Goal: Task Accomplishment & Management: Complete application form

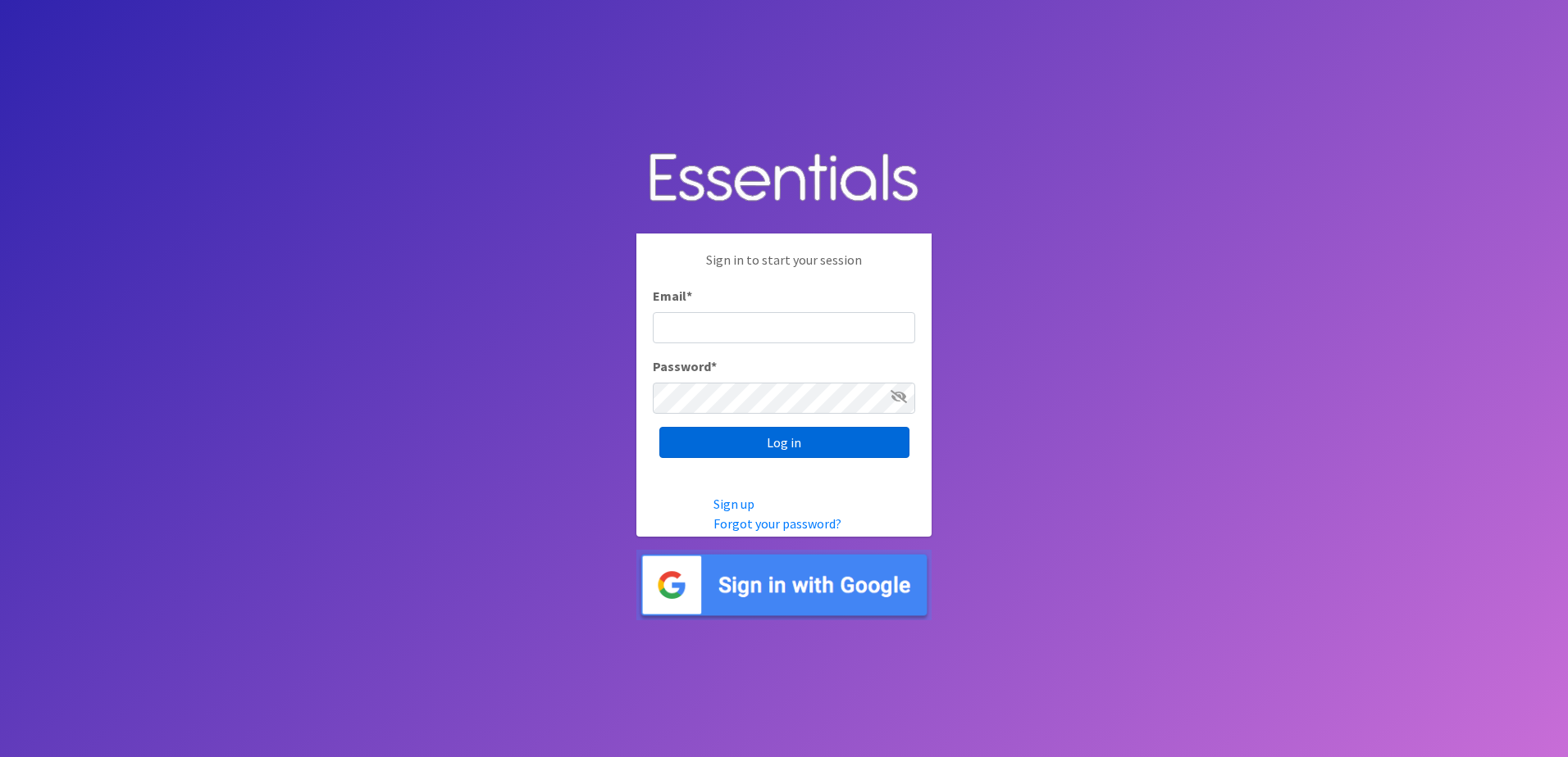
type input "[EMAIL_ADDRESS][DOMAIN_NAME]"
click at [706, 447] on input "Log in" at bounding box center [784, 442] width 250 height 31
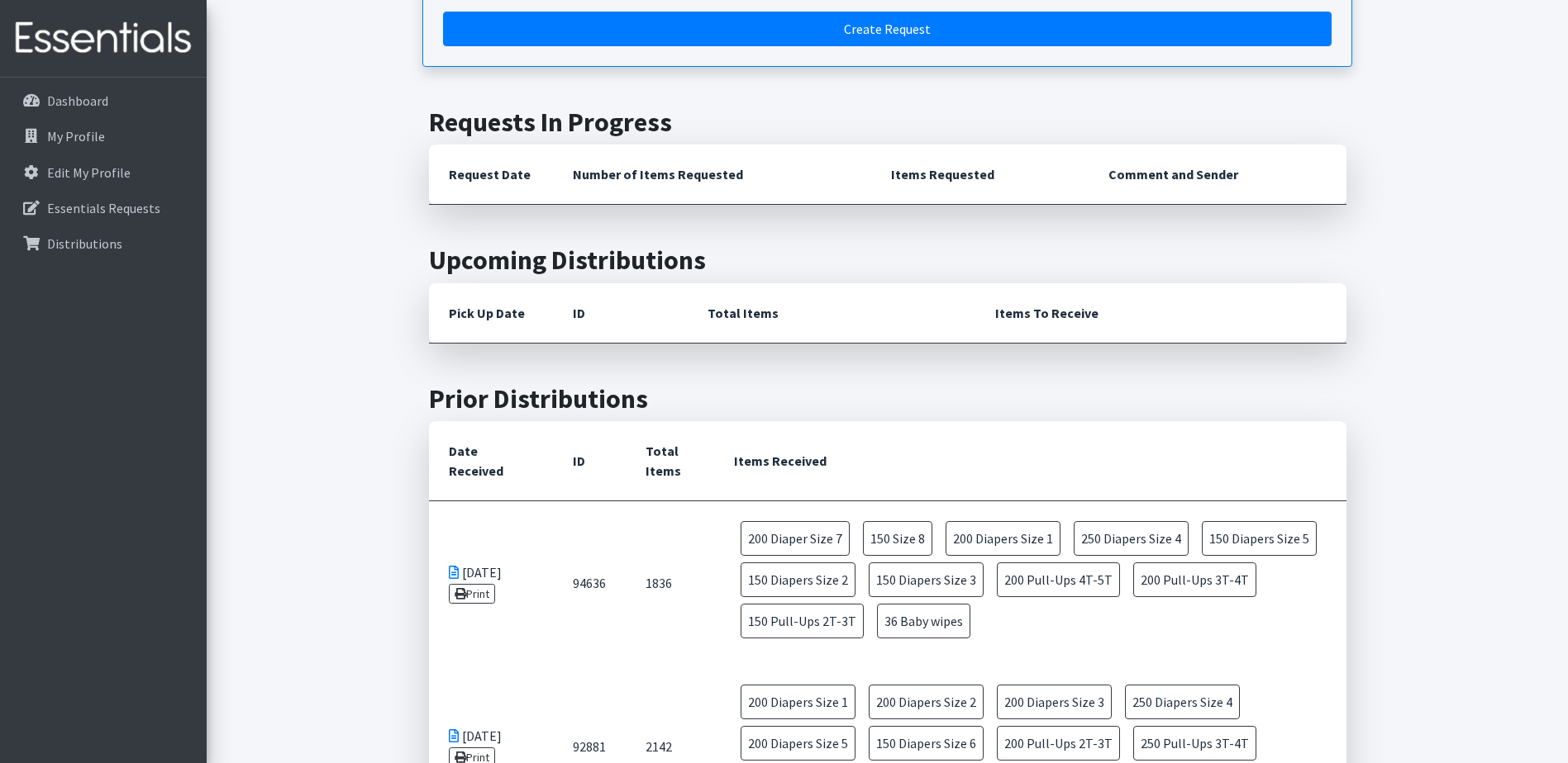
scroll to position [165, 0]
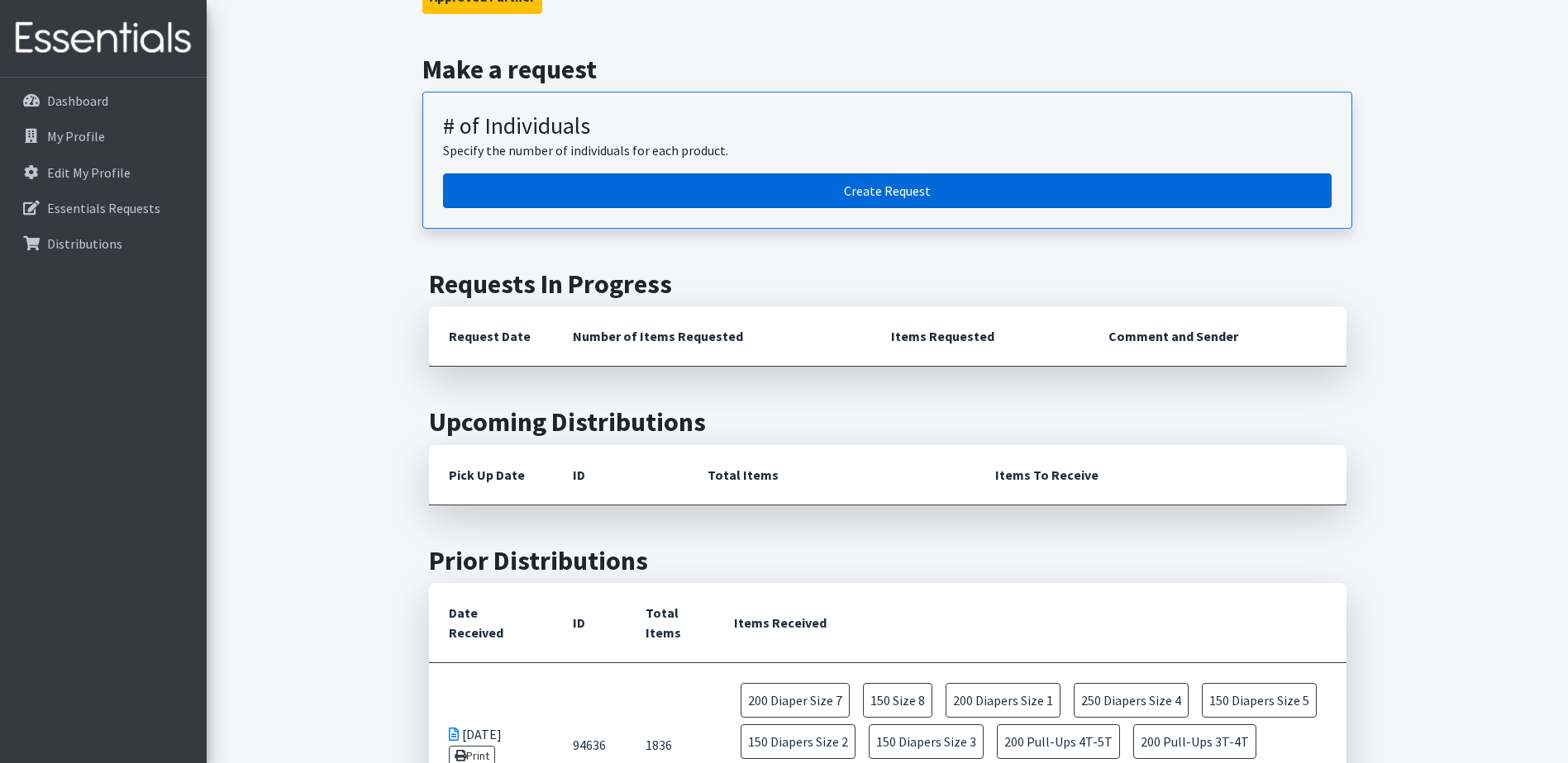
click at [714, 190] on link "Create Request" at bounding box center [887, 191] width 889 height 34
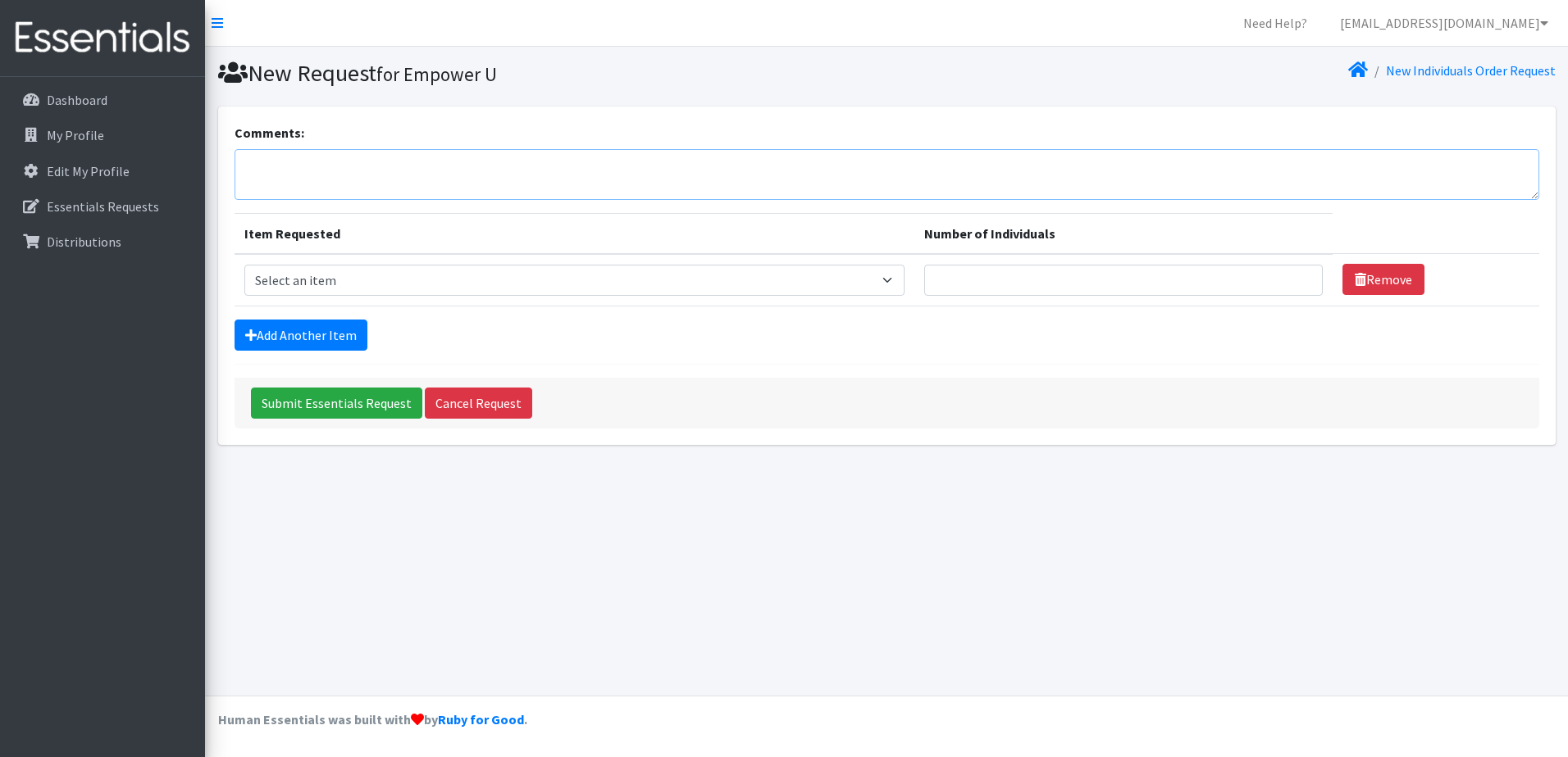
click at [484, 178] on textarea "Comments:" at bounding box center [887, 174] width 1305 height 51
click at [395, 160] on textarea "Toys, Car seat, strollers" at bounding box center [887, 174] width 1305 height 51
click at [504, 170] on textarea "Toys, Car seat, strollers, pads, school supplies." at bounding box center [887, 174] width 1305 height 51
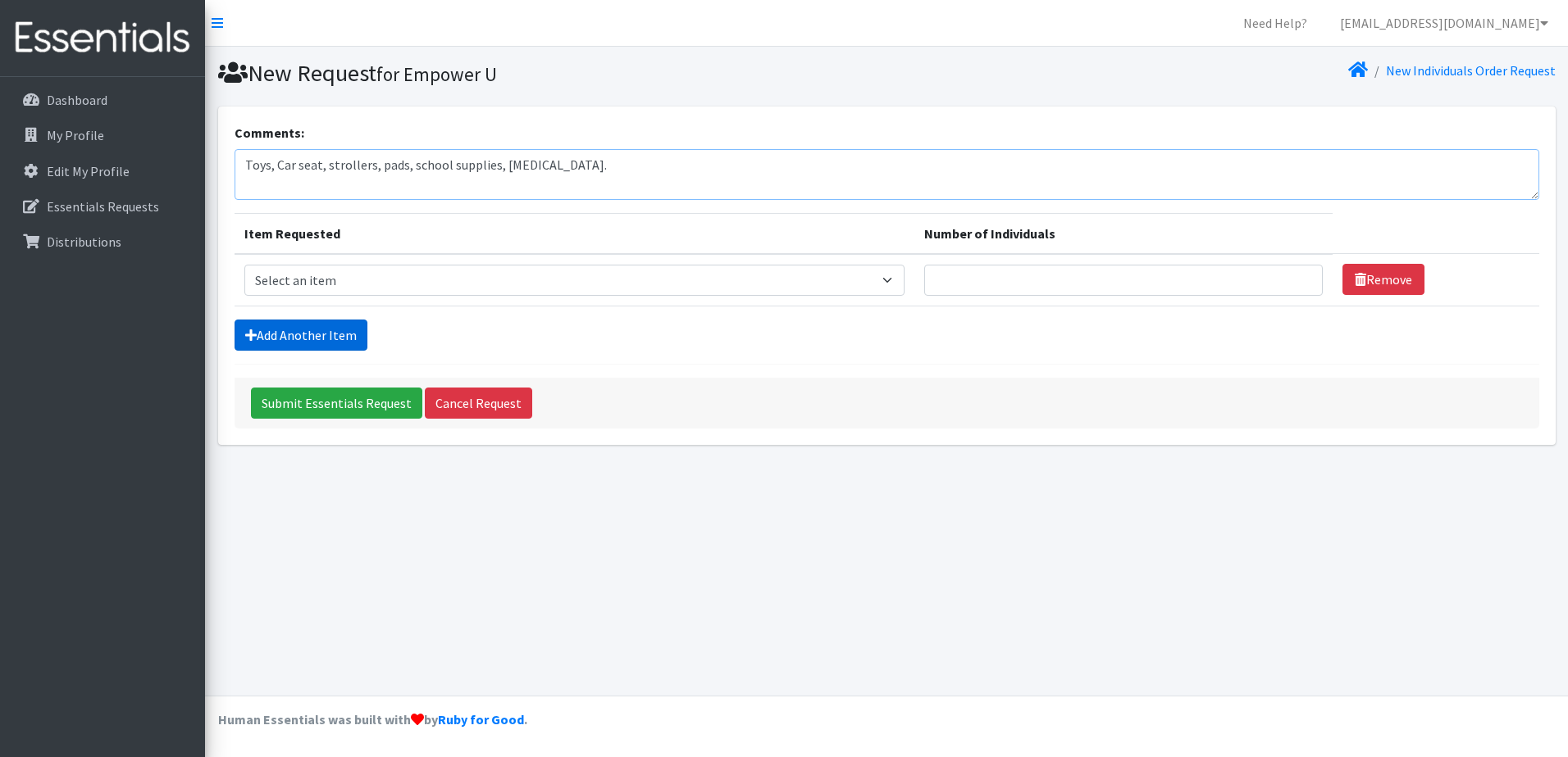
type textarea "Toys, Car seat, strollers, pads, school supplies, [MEDICAL_DATA]."
click at [328, 339] on link "Add Another Item" at bounding box center [301, 335] width 133 height 31
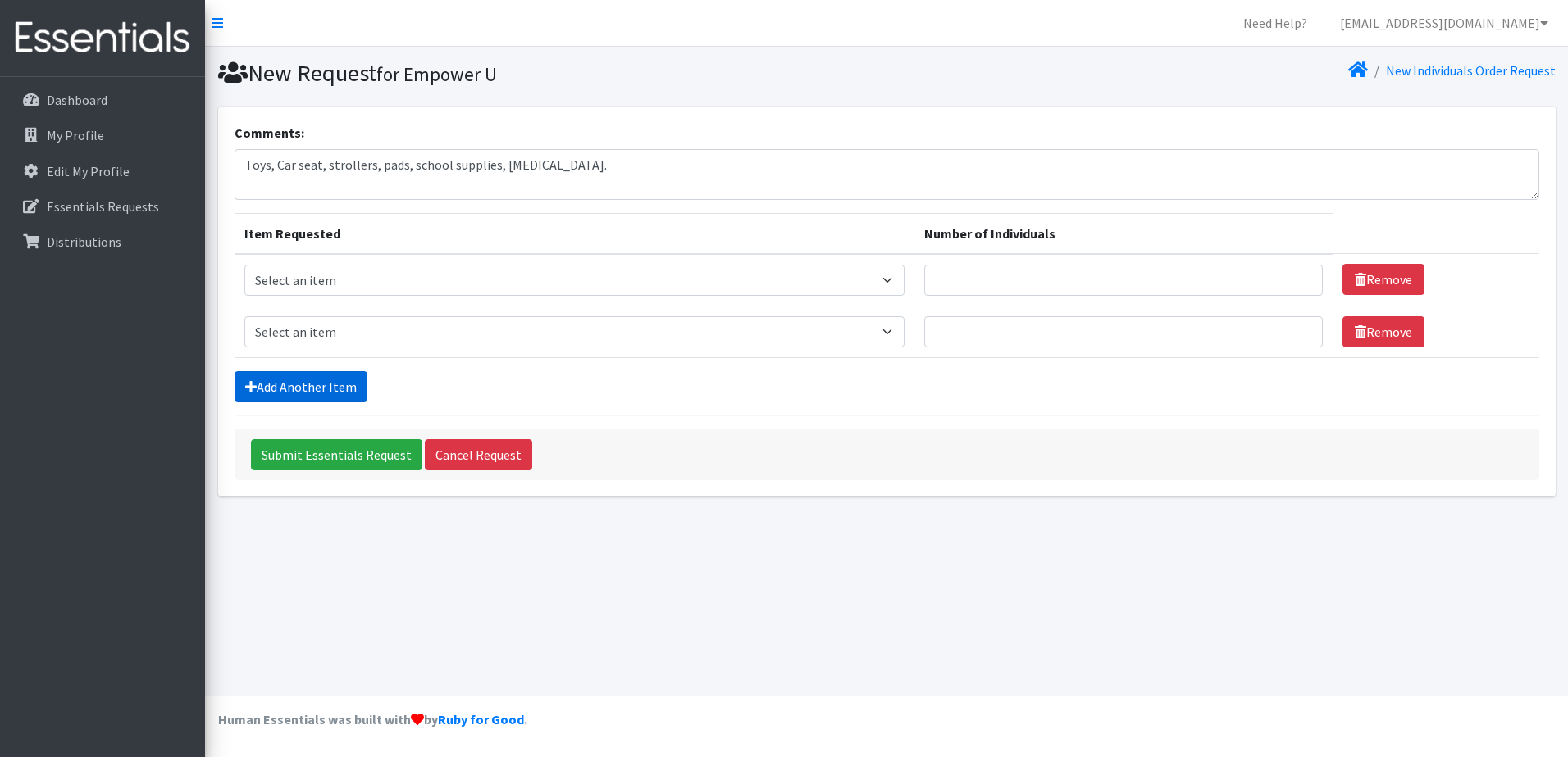
click at [316, 384] on link "Add Another Item" at bounding box center [301, 387] width 133 height 31
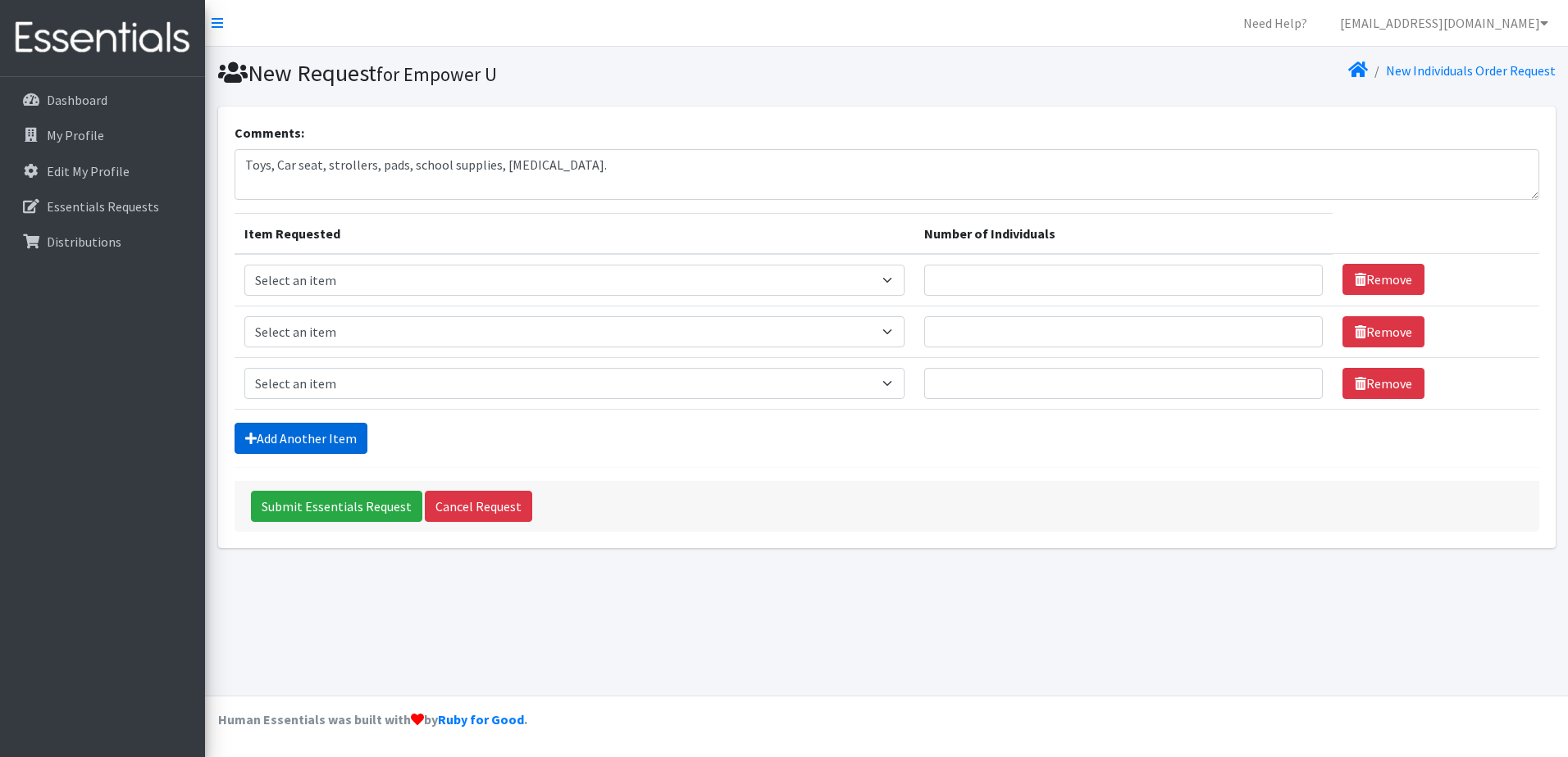
click at [322, 435] on link "Add Another Item" at bounding box center [301, 438] width 133 height 31
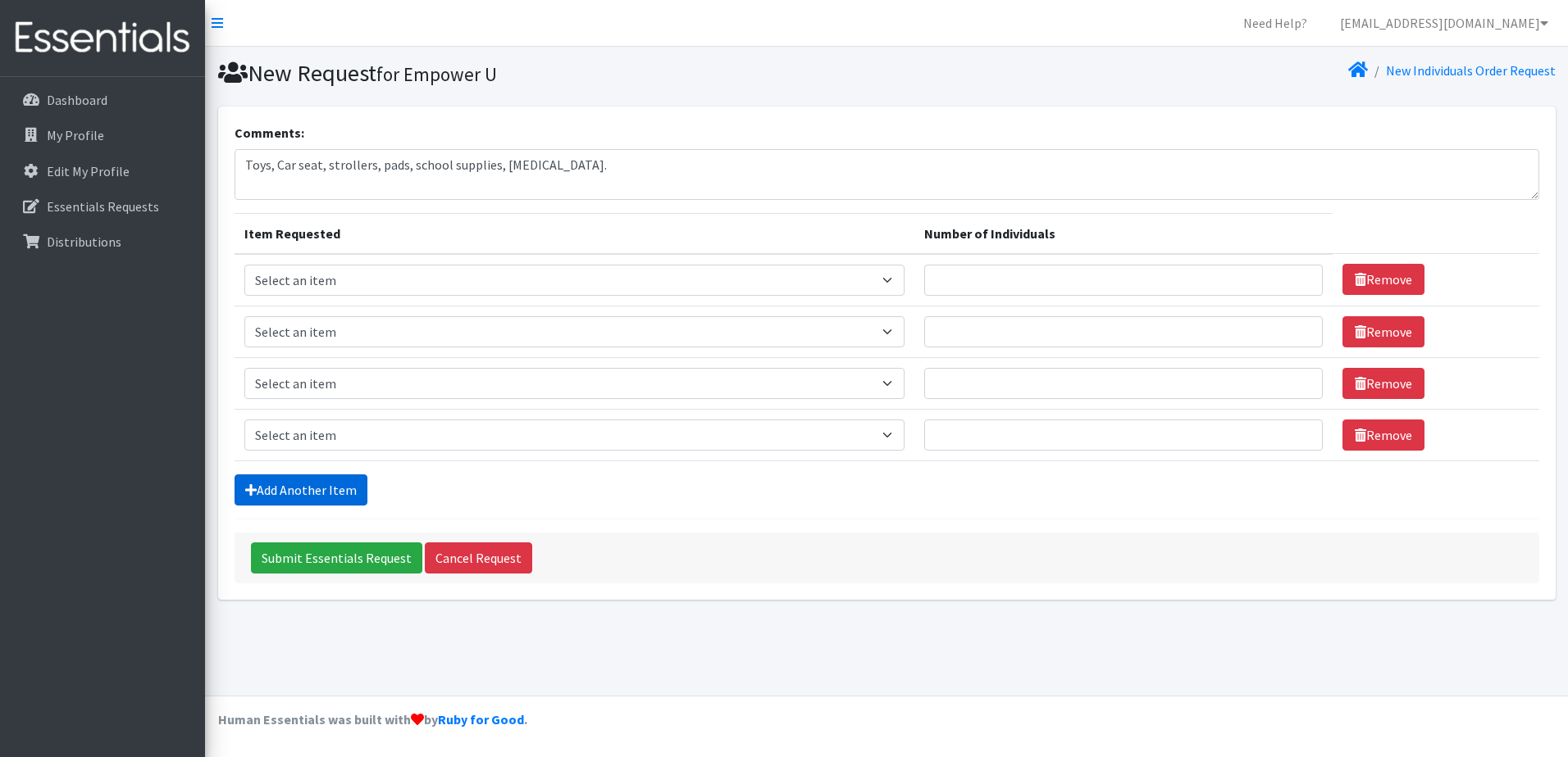
click at [311, 488] on link "Add Another Item" at bounding box center [301, 490] width 133 height 31
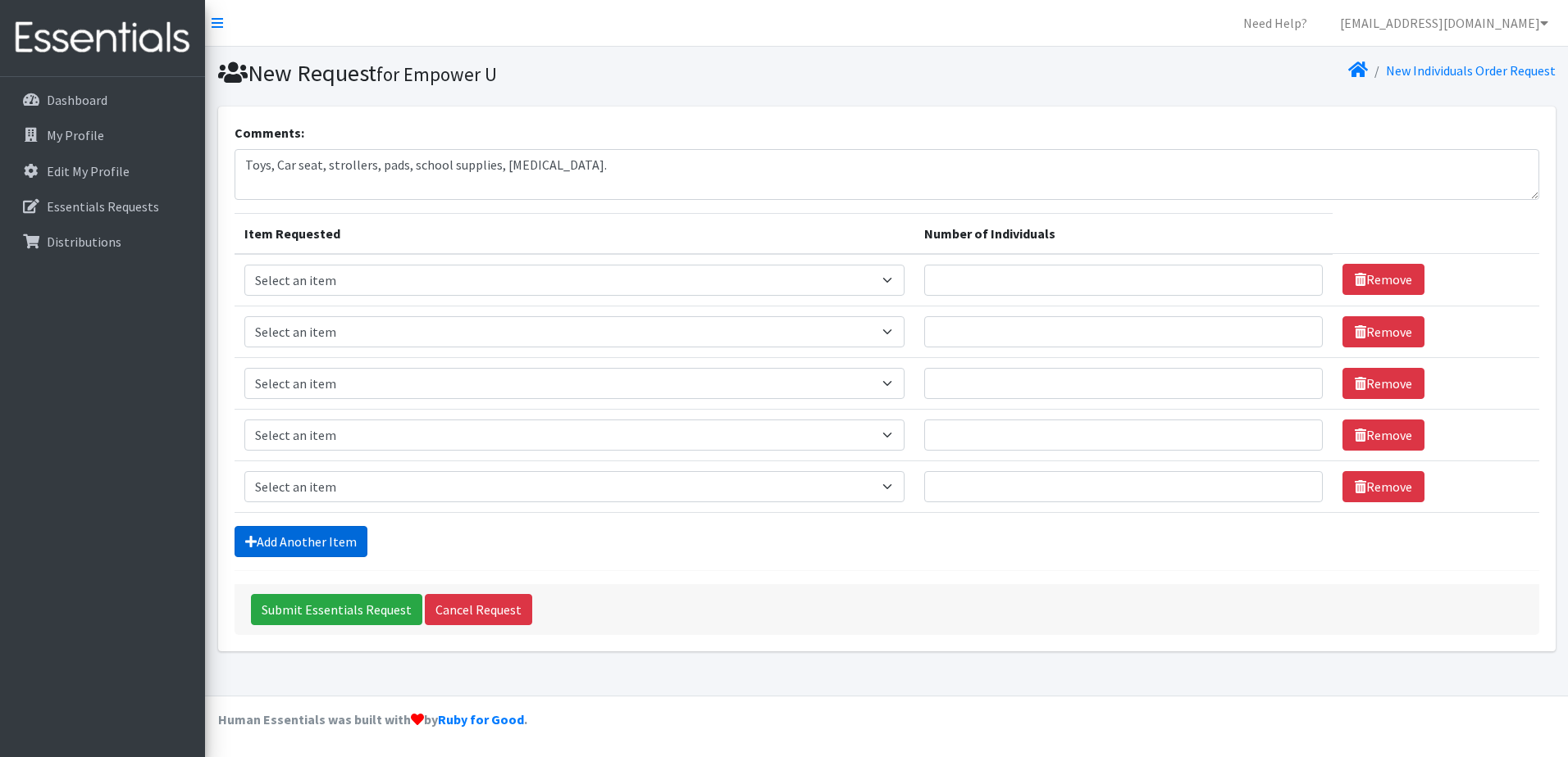
click at [308, 537] on link "Add Another Item" at bounding box center [301, 542] width 133 height 31
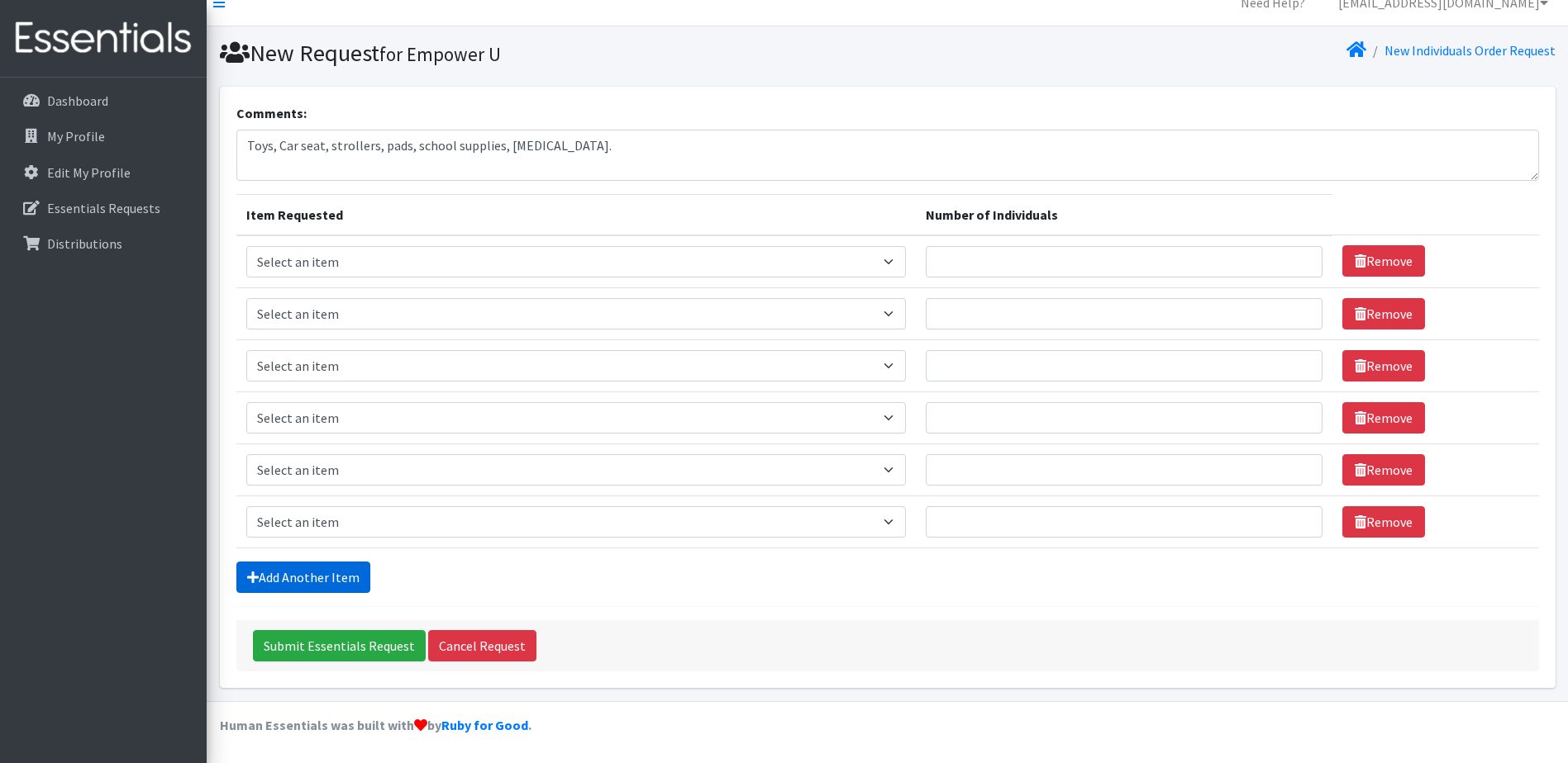
click at [314, 572] on link "Add Another Item" at bounding box center [304, 577] width 134 height 31
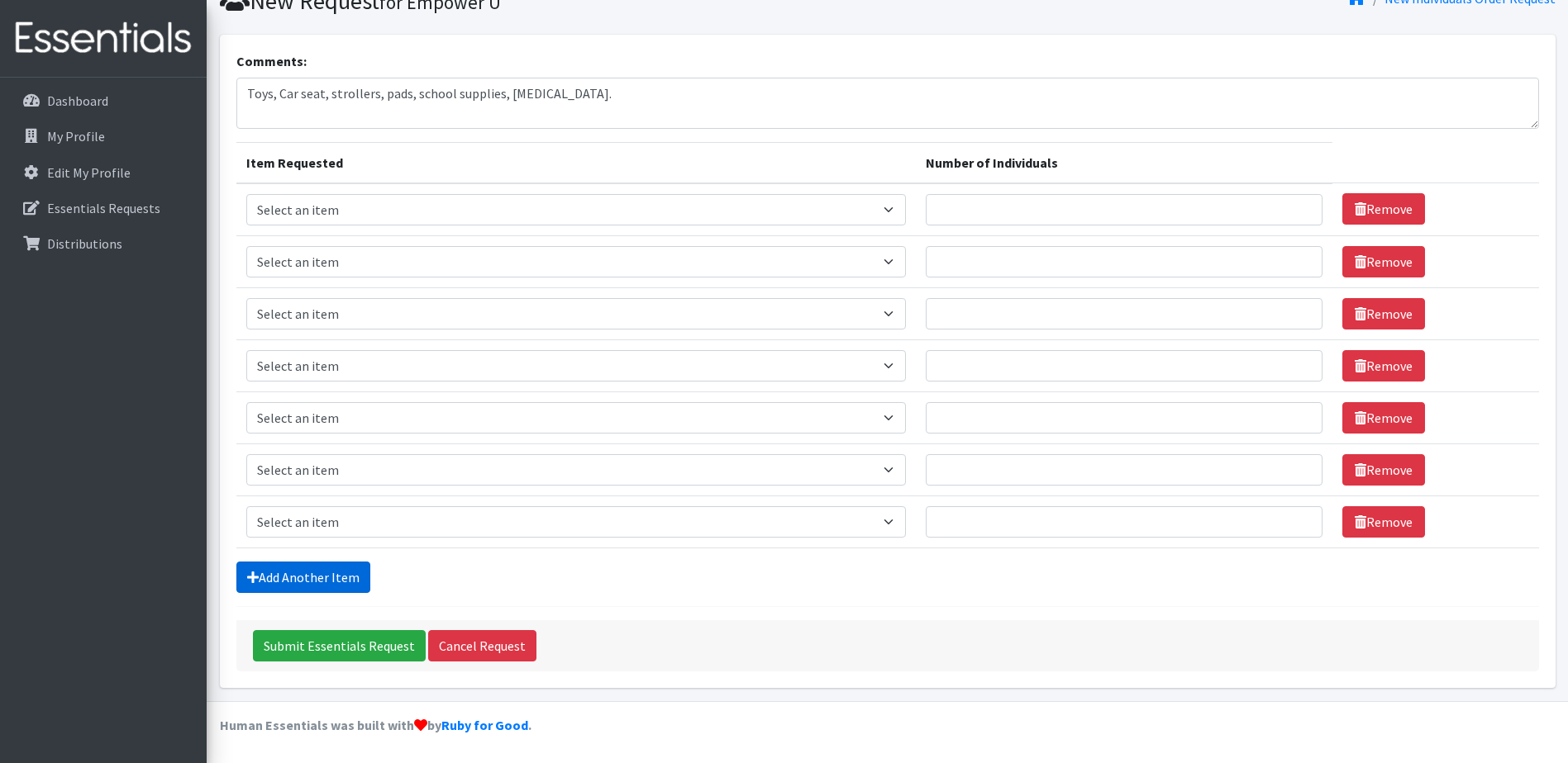
click at [319, 575] on link "Add Another Item" at bounding box center [304, 577] width 134 height 31
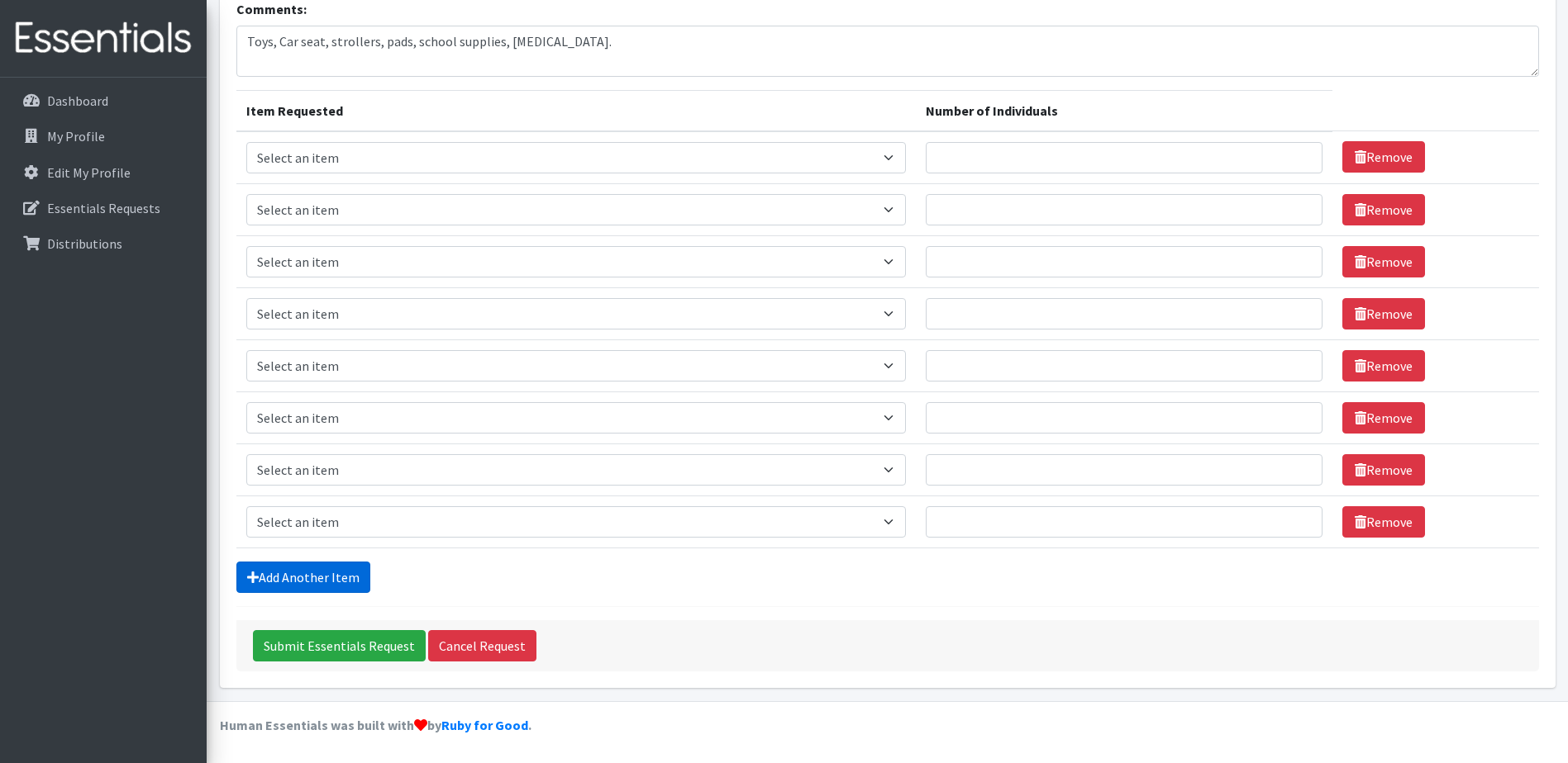
click at [319, 578] on link "Add Another Item" at bounding box center [304, 577] width 134 height 31
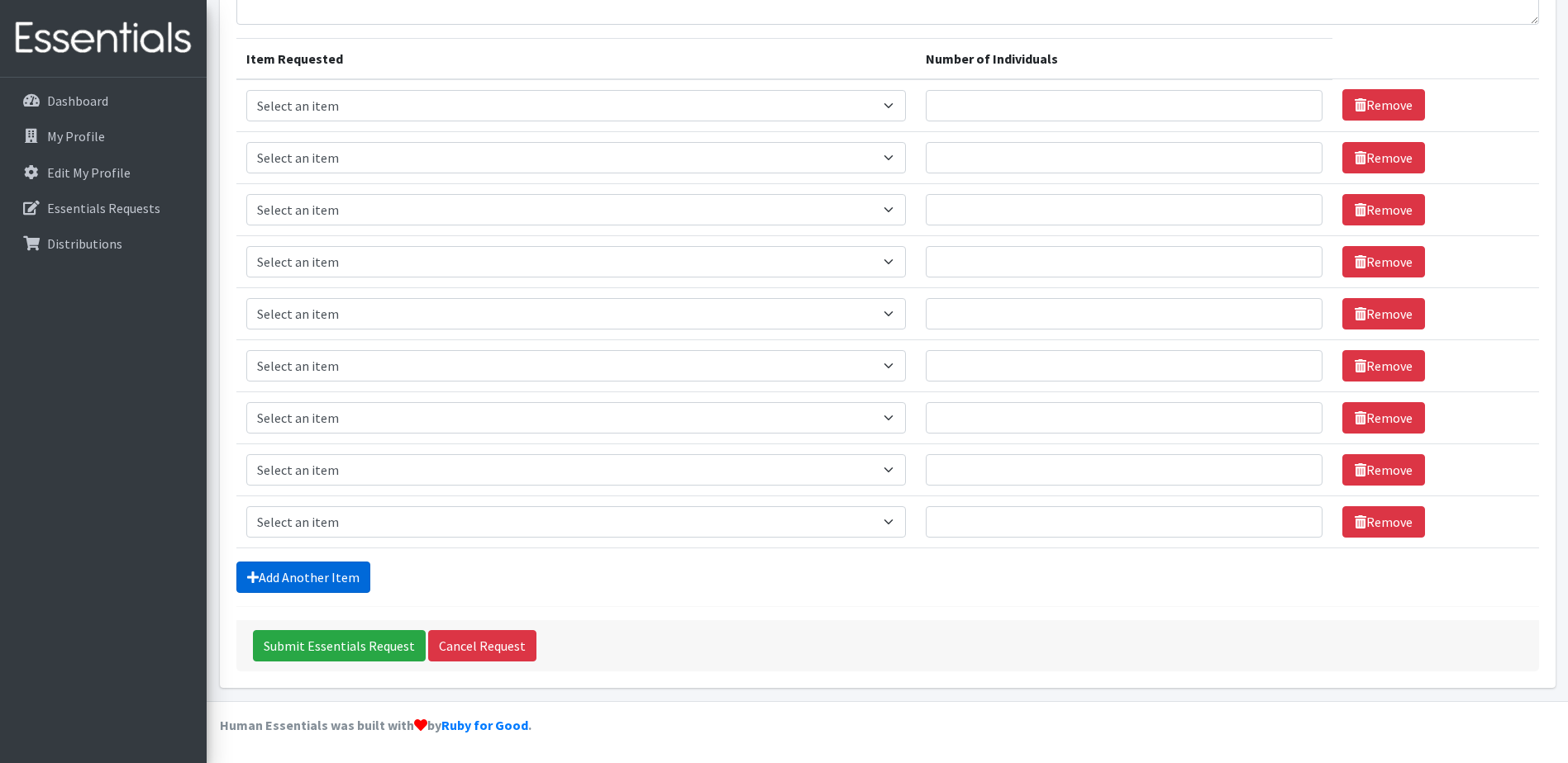
click at [319, 578] on link "Add Another Item" at bounding box center [304, 577] width 134 height 31
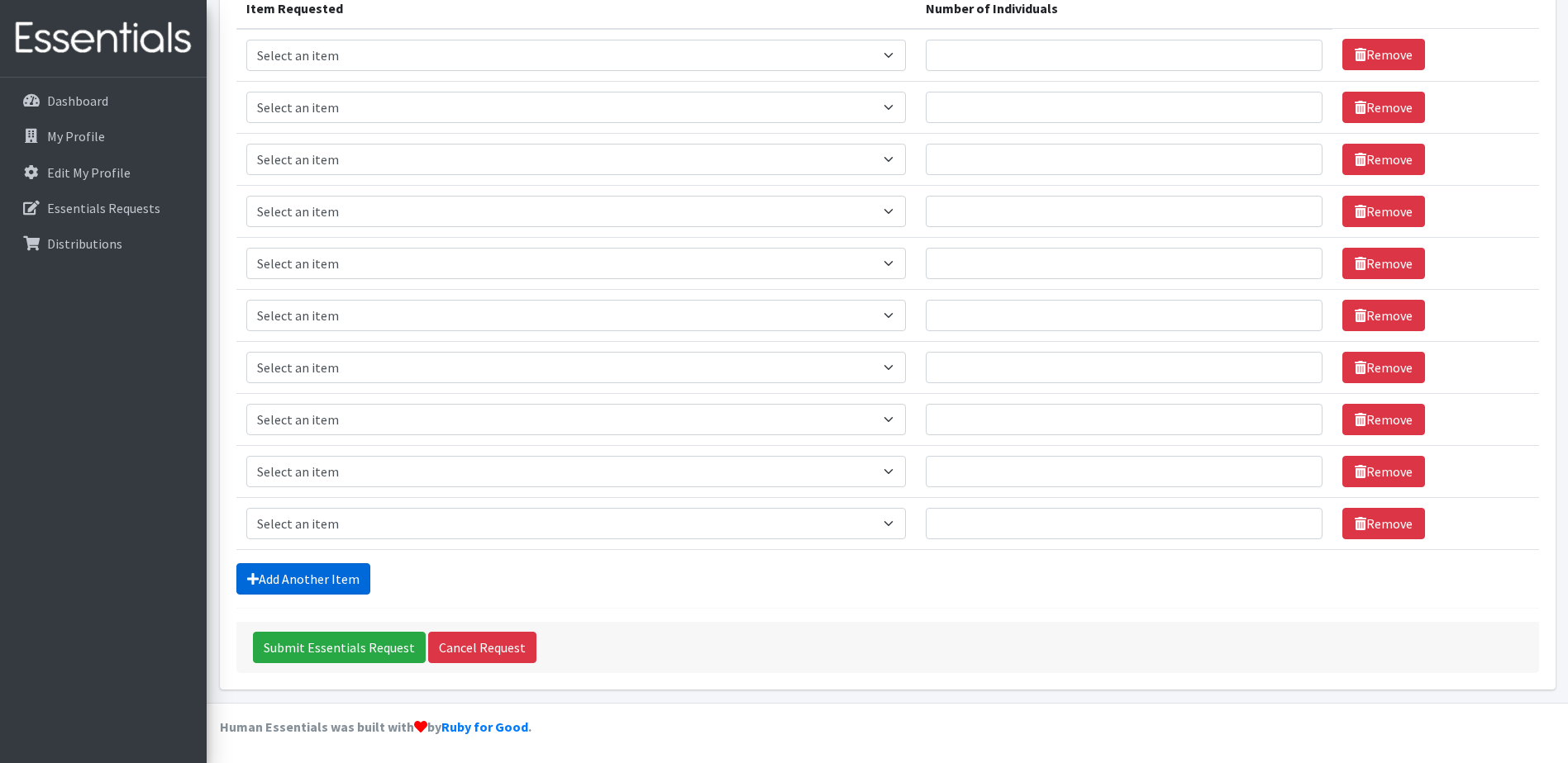
scroll to position [229, 0]
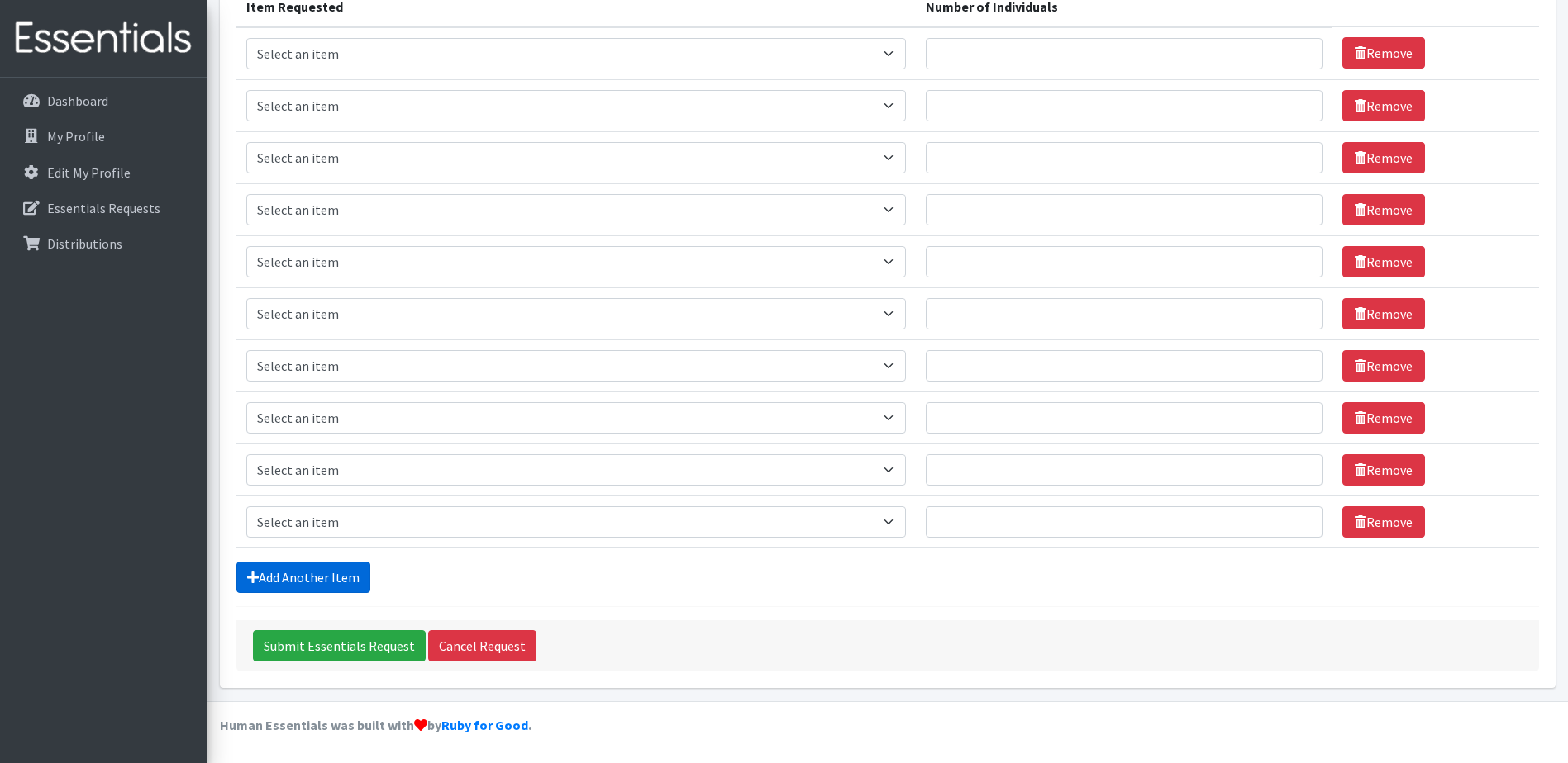
click at [336, 572] on link "Add Another Item" at bounding box center [304, 577] width 134 height 31
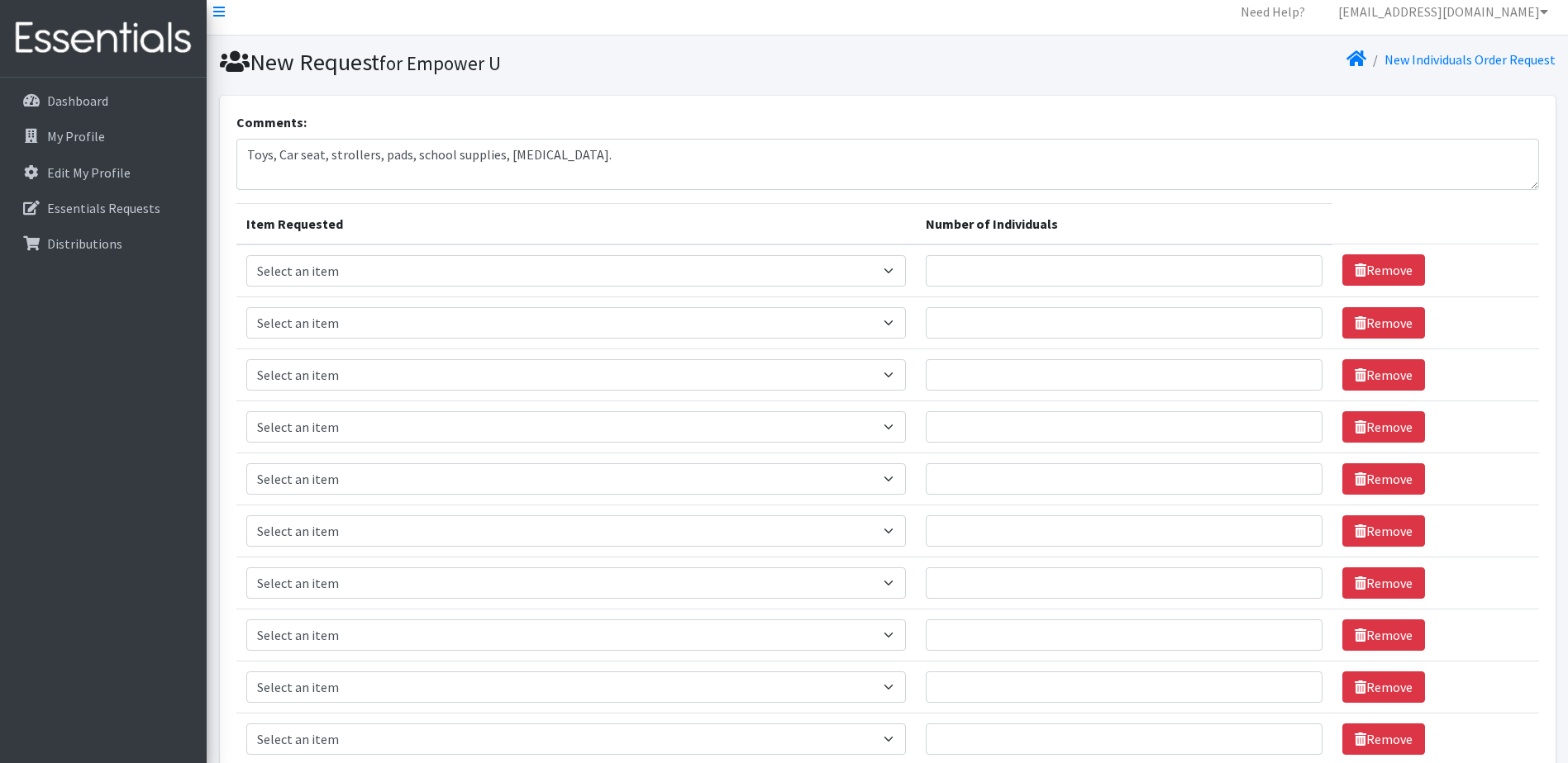
scroll to position [0, 0]
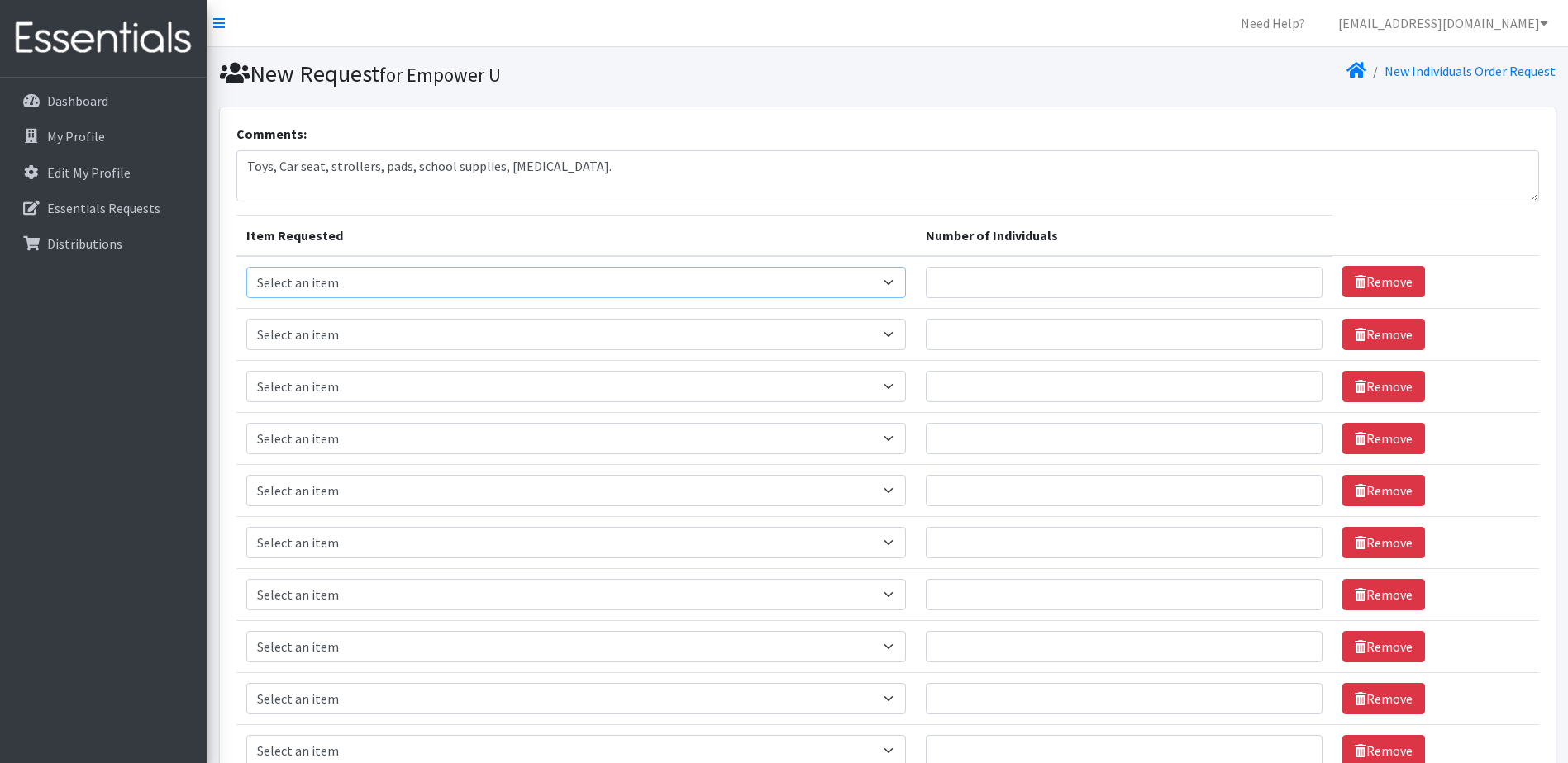
click at [906, 280] on select "Select an item # - Total number of kids being served with this order: Baby wipe…" at bounding box center [576, 283] width 659 height 31
select select "2665"
click at [247, 267] on select "Select an item # - Total number of kids being served with this order: Baby wipe…" at bounding box center [576, 283] width 659 height 31
click at [903, 331] on select "Select an item # - Total number of kids being served with this order: Baby wipe…" at bounding box center [576, 335] width 659 height 31
select select "2668"
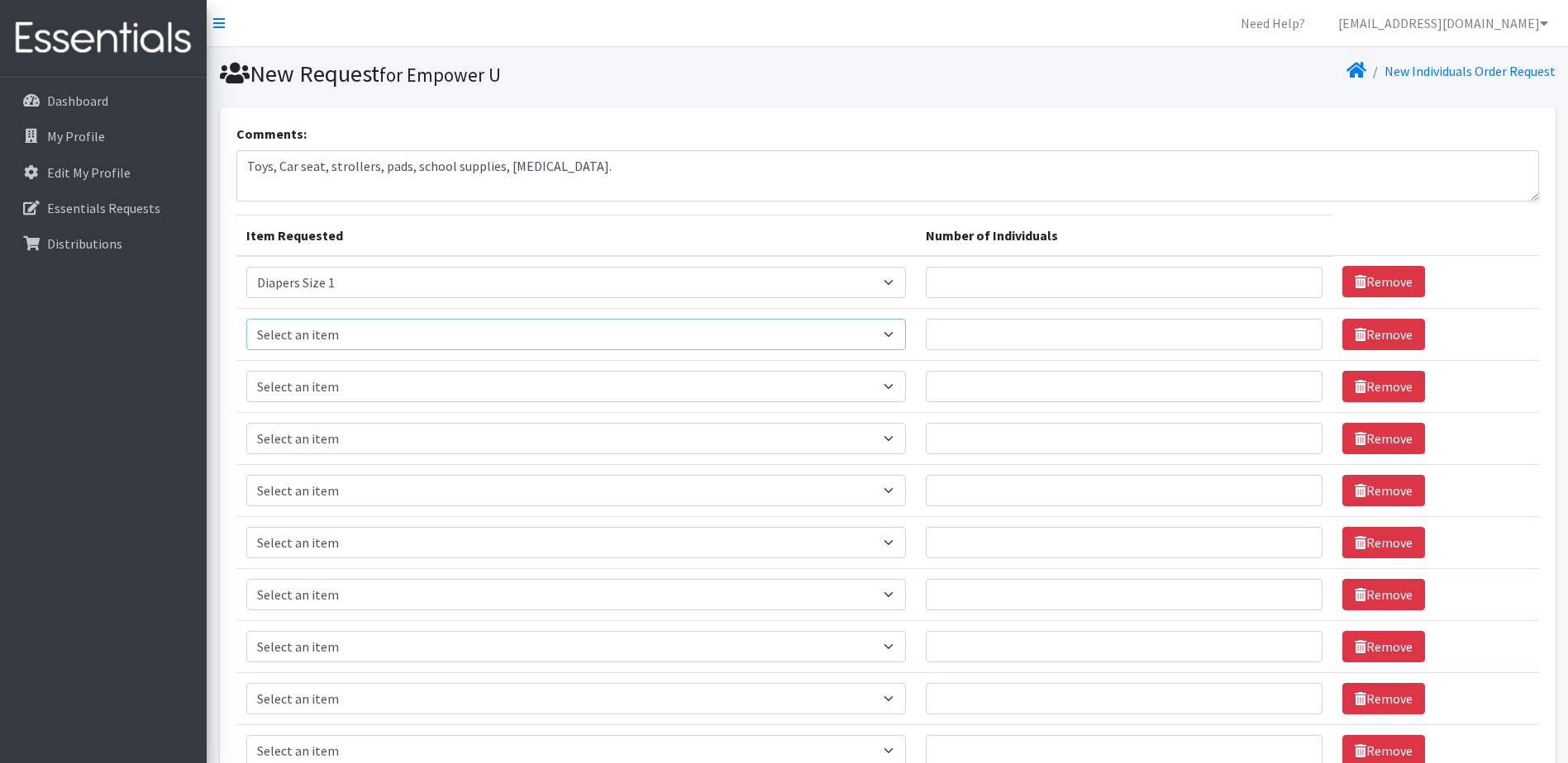
click at [247, 319] on select "Select an item # - Total number of kids being served with this order: Baby wipe…" at bounding box center [576, 335] width 659 height 31
click at [899, 394] on select "Select an item # - Total number of kids being served with this order: Baby wipe…" at bounding box center [576, 387] width 659 height 31
select select "2655"
click at [247, 371] on select "Select an item # - Total number of kids being served with this order: Baby wipe…" at bounding box center [576, 387] width 659 height 31
click at [901, 437] on select "Select an item # - Total number of kids being served with this order: Baby wipe…" at bounding box center [576, 439] width 659 height 31
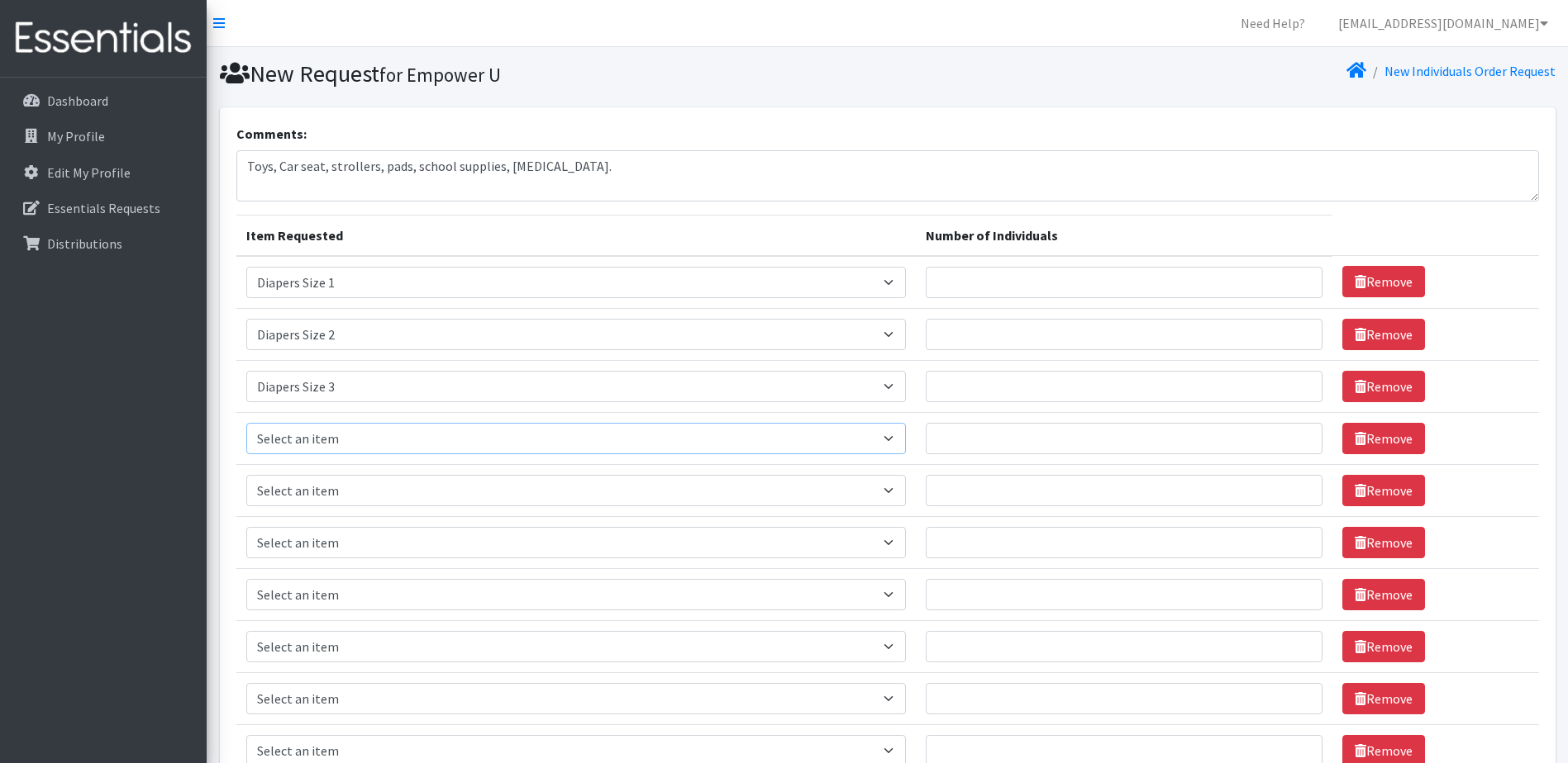
select select "2661"
click at [247, 423] on select "Select an item # - Total number of kids being served with this order: Baby wipe…" at bounding box center [576, 439] width 659 height 31
click at [906, 493] on select "Select an item # - Total number of kids being served with this order: Baby wipe…" at bounding box center [576, 491] width 659 height 31
select select "2652"
click at [247, 475] on select "Select an item # - Total number of kids being served with this order: Baby wipe…" at bounding box center [576, 491] width 659 height 31
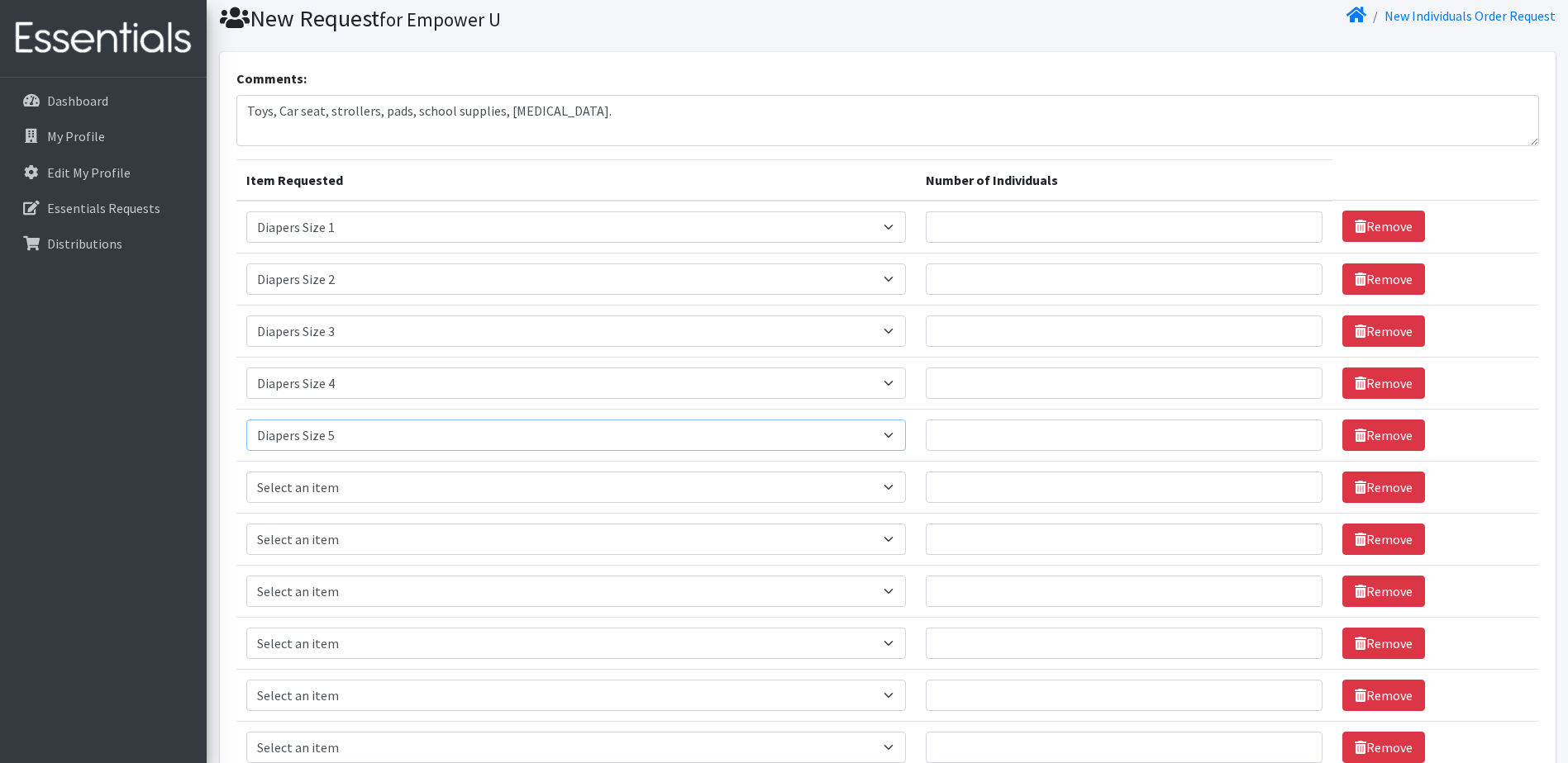
scroll to position [165, 0]
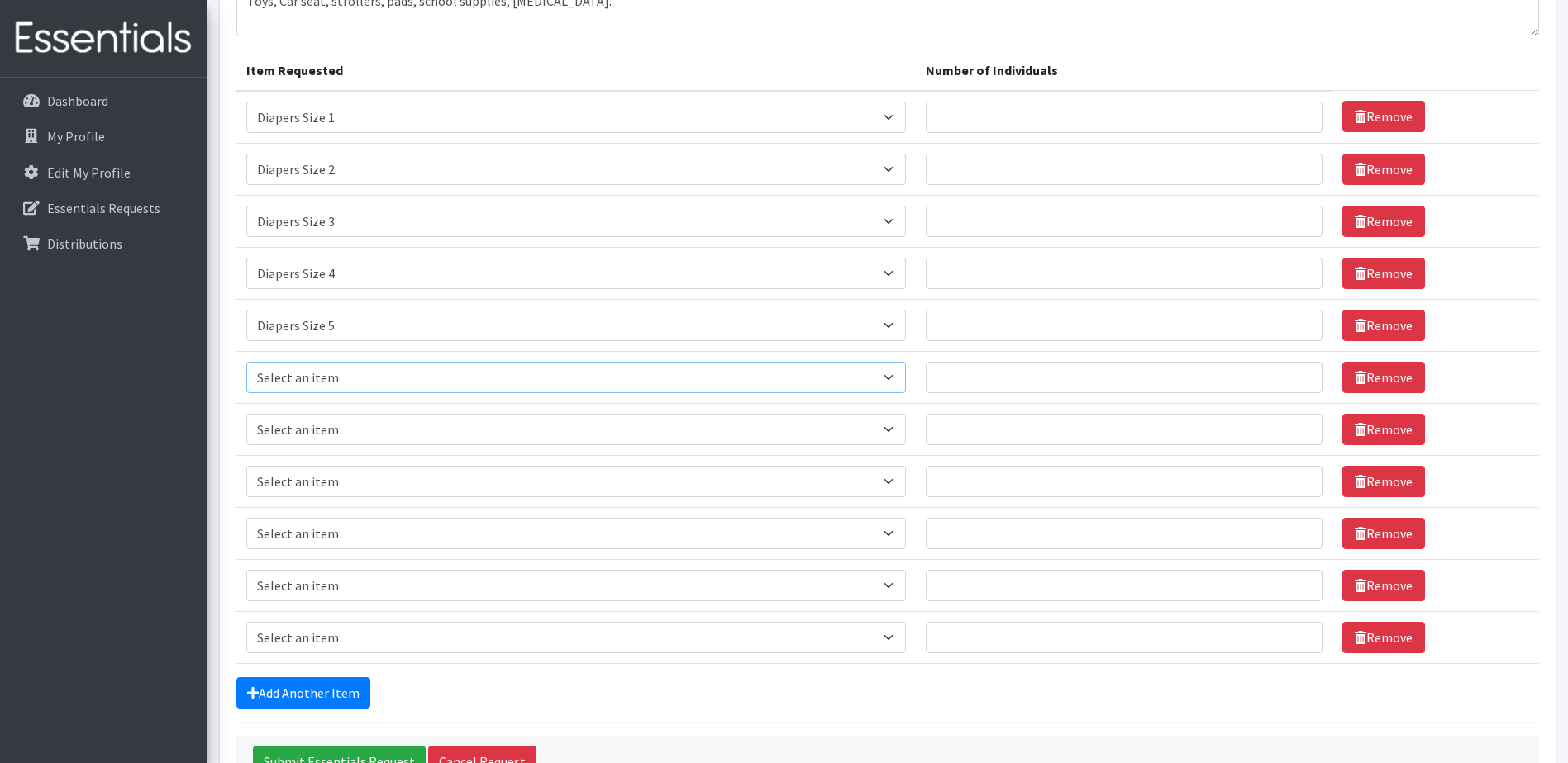
click at [886, 378] on select "Select an item # - Total number of kids being served with this order: Baby wipe…" at bounding box center [576, 378] width 659 height 31
select select "2674"
click at [247, 362] on select "Select an item # - Total number of kids being served with this order: Baby wipe…" at bounding box center [576, 378] width 659 height 31
click at [902, 433] on select "Select an item # - Total number of kids being served with this order: Baby wipe…" at bounding box center [576, 430] width 659 height 31
select select "12644"
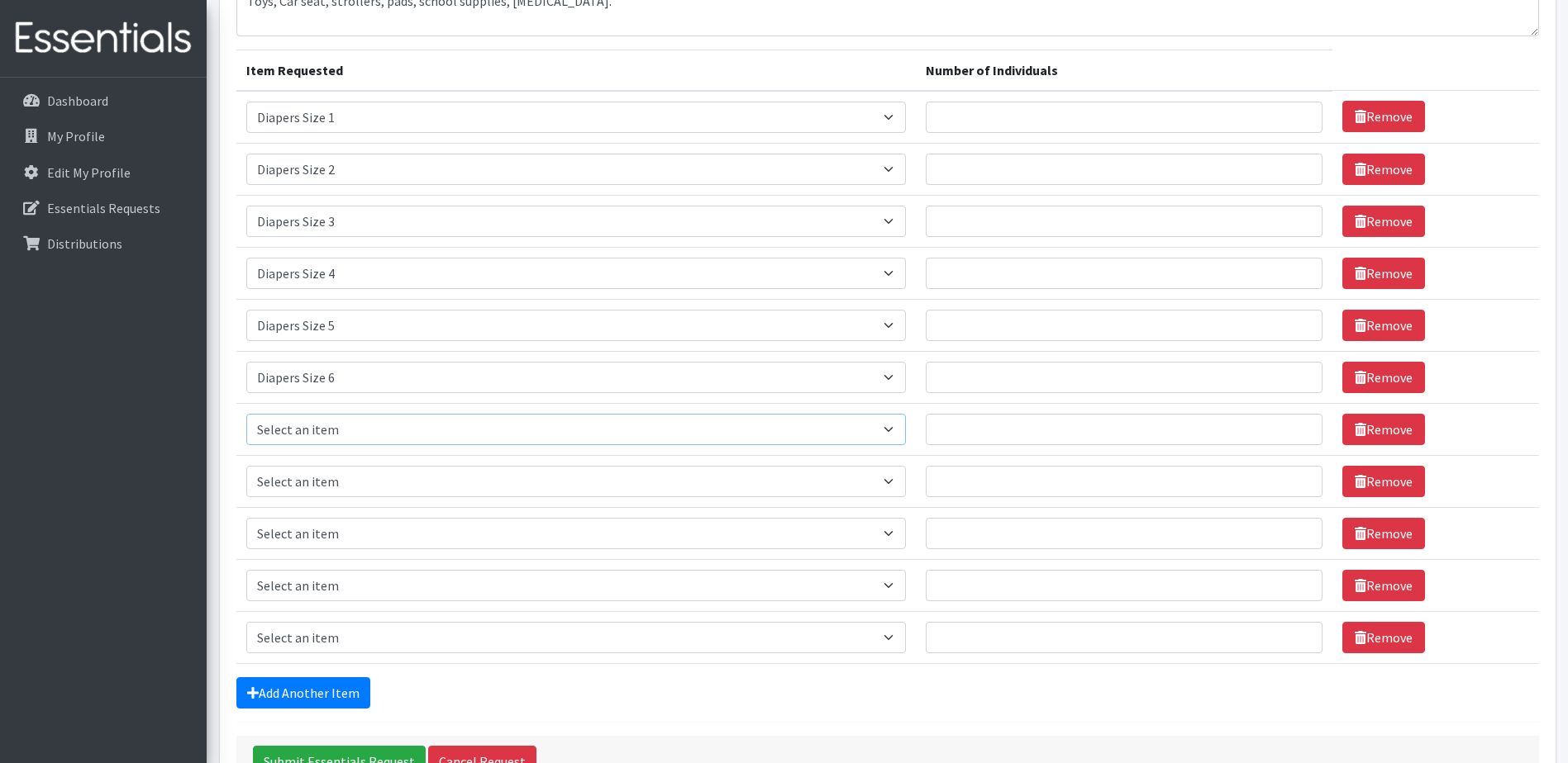
click at [247, 414] on select "Select an item # - Total number of kids being served with this order: Baby wipe…" at bounding box center [576, 430] width 659 height 31
click at [904, 485] on select "Select an item # - Total number of kids being served with this order: Baby wipe…" at bounding box center [576, 482] width 659 height 31
select select "2644"
click at [247, 466] on select "Select an item # - Total number of kids being served with this order: Baby wipe…" at bounding box center [576, 482] width 659 height 31
click at [894, 537] on select "Select an item # - Total number of kids being served with this order: Baby wipe…" at bounding box center [576, 534] width 659 height 31
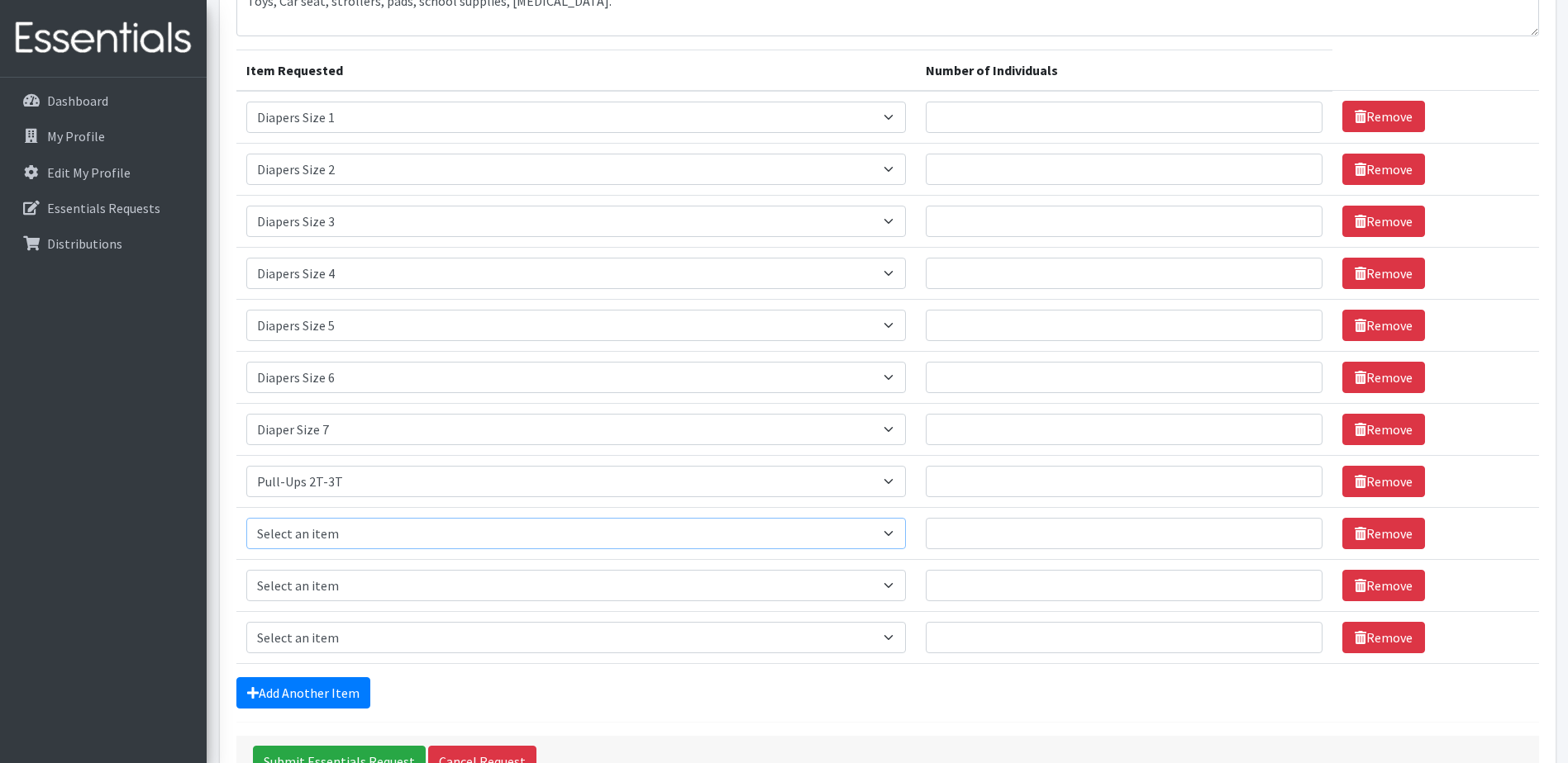
select select "2679"
click at [247, 518] on select "Select an item # - Total number of kids being served with this order: Baby wipe…" at bounding box center [576, 534] width 659 height 31
click at [900, 579] on select "Select an item # - Total number of kids being served with this order: Baby wipe…" at bounding box center [576, 586] width 659 height 31
select select "2680"
click at [247, 571] on select "Select an item # - Total number of kids being served with this order: Baby wipe…" at bounding box center [576, 586] width 659 height 31
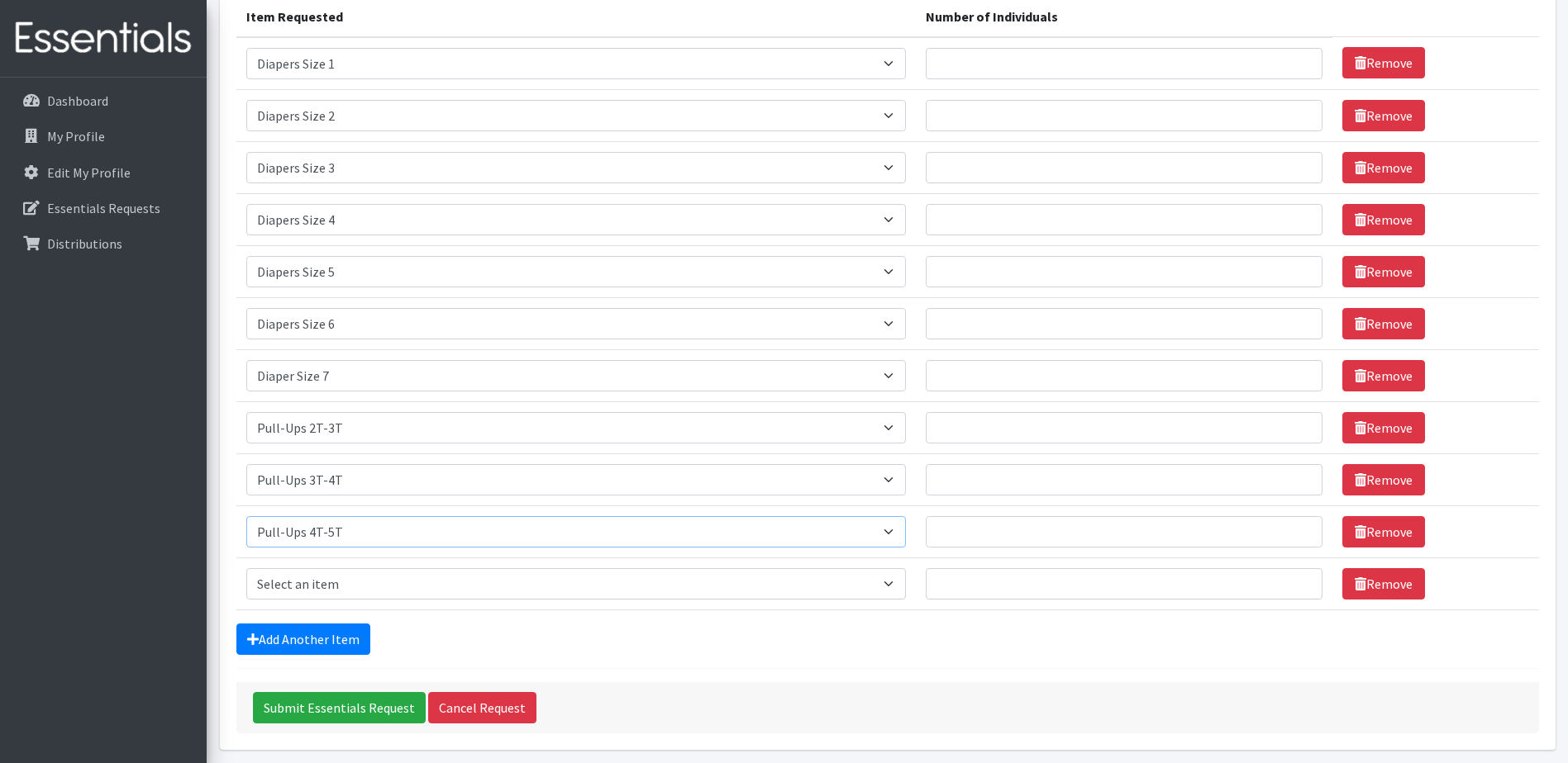
scroll to position [247, 0]
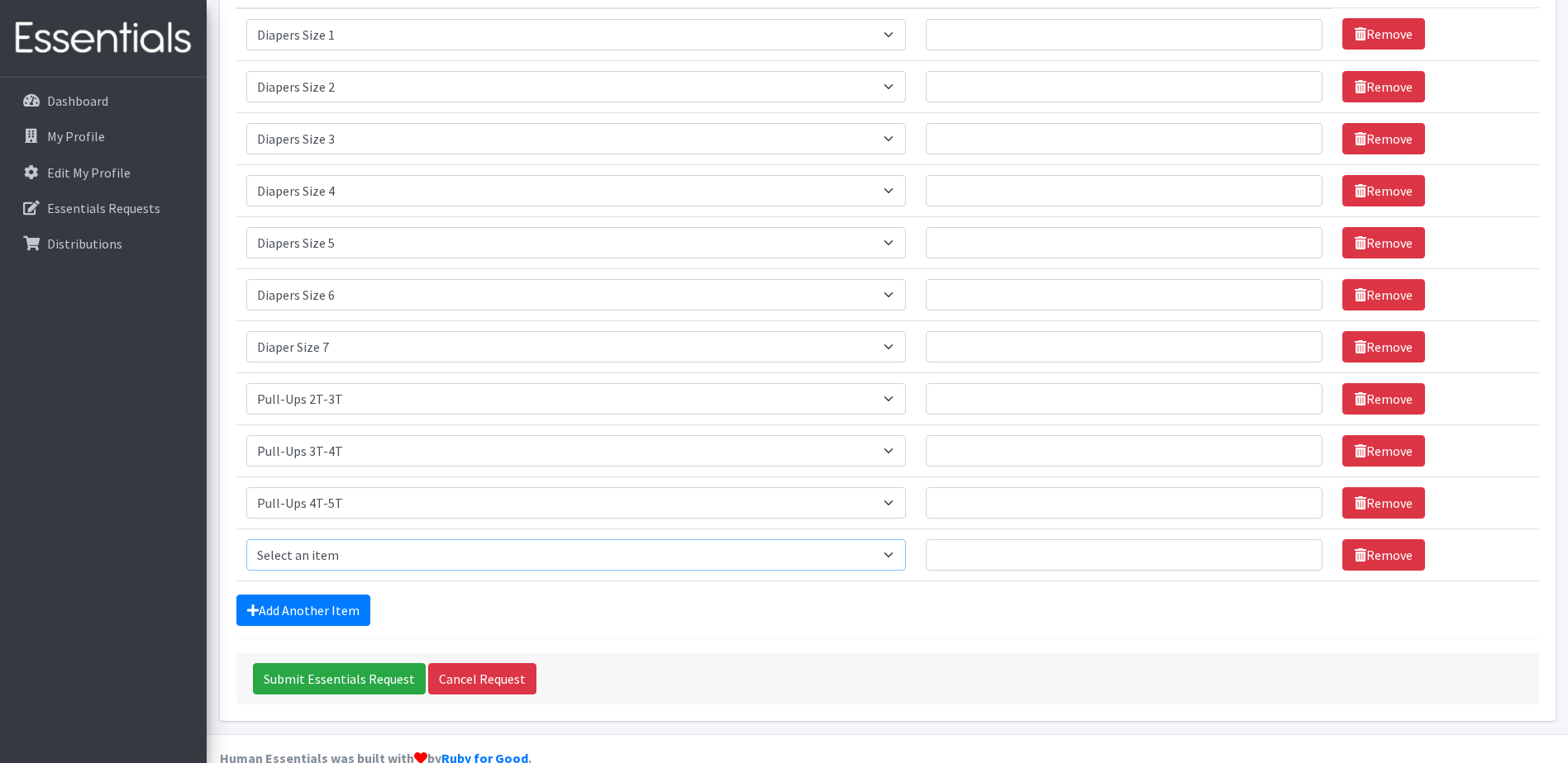
click at [902, 565] on select "Select an item # - Total number of kids being served with this order: Baby wipe…" at bounding box center [576, 555] width 659 height 31
select select "2649"
click at [247, 539] on select "Select an item # - Total number of kids being served with this order: Baby wipe…" at bounding box center [576, 555] width 659 height 31
click at [1055, 549] on input "Number of Individuals" at bounding box center [1124, 555] width 398 height 31
click at [1298, 556] on input "1" at bounding box center [1124, 555] width 398 height 31
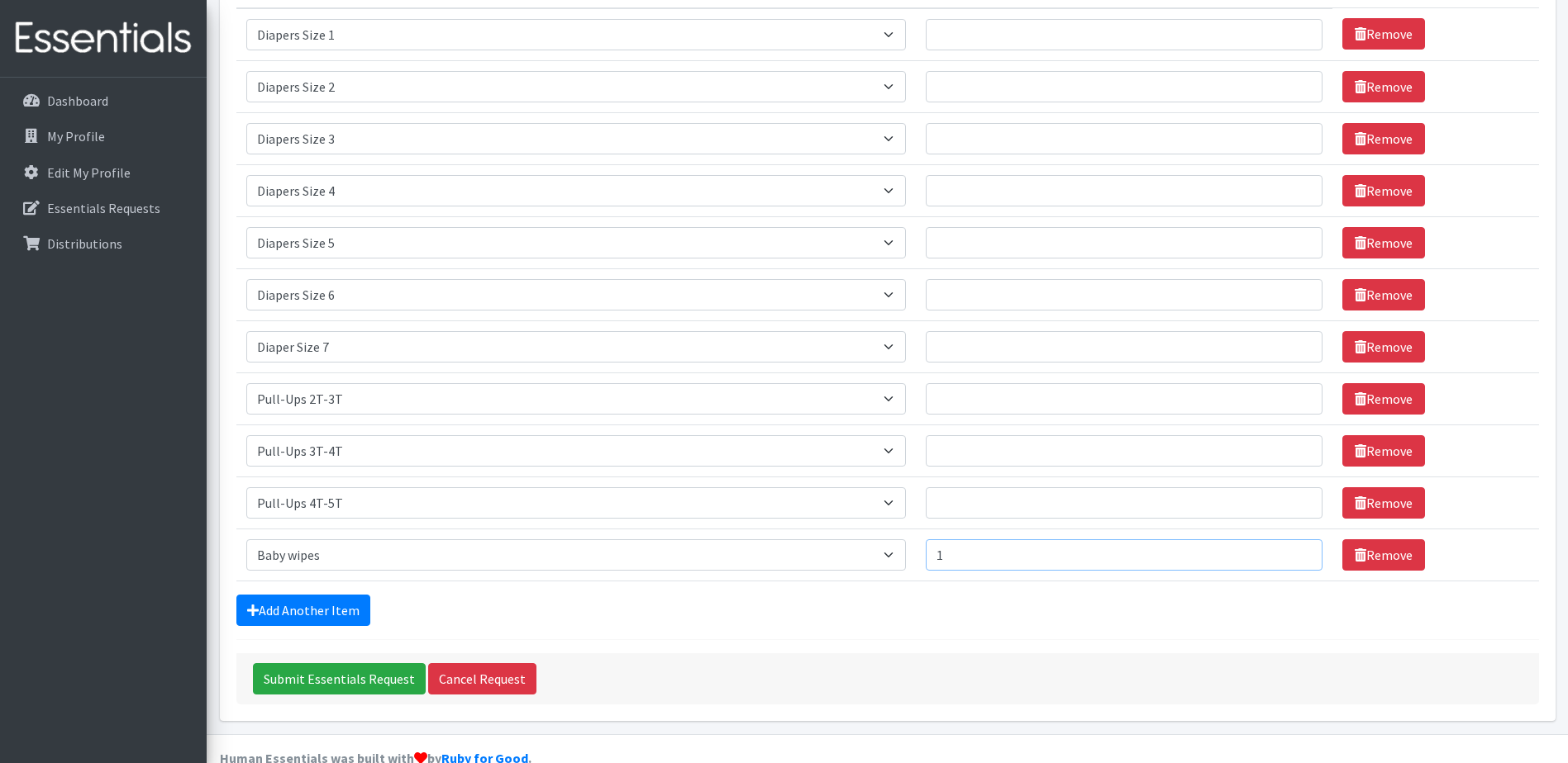
drag, startPoint x: 1194, startPoint y: 561, endPoint x: 915, endPoint y: 558, distance: 279.0
click at [915, 558] on tr "Item Requested Select an item # - Total number of kids being served with this o…" at bounding box center [888, 554] width 1303 height 52
click at [958, 659] on div "Submit Essentials Request Cancel Request" at bounding box center [888, 680] width 1303 height 51
drag, startPoint x: 1024, startPoint y: 558, endPoint x: 911, endPoint y: 556, distance: 113.0
click at [911, 556] on tr "Item Requested Select an item # - Total number of kids being served with this o…" at bounding box center [888, 554] width 1303 height 52
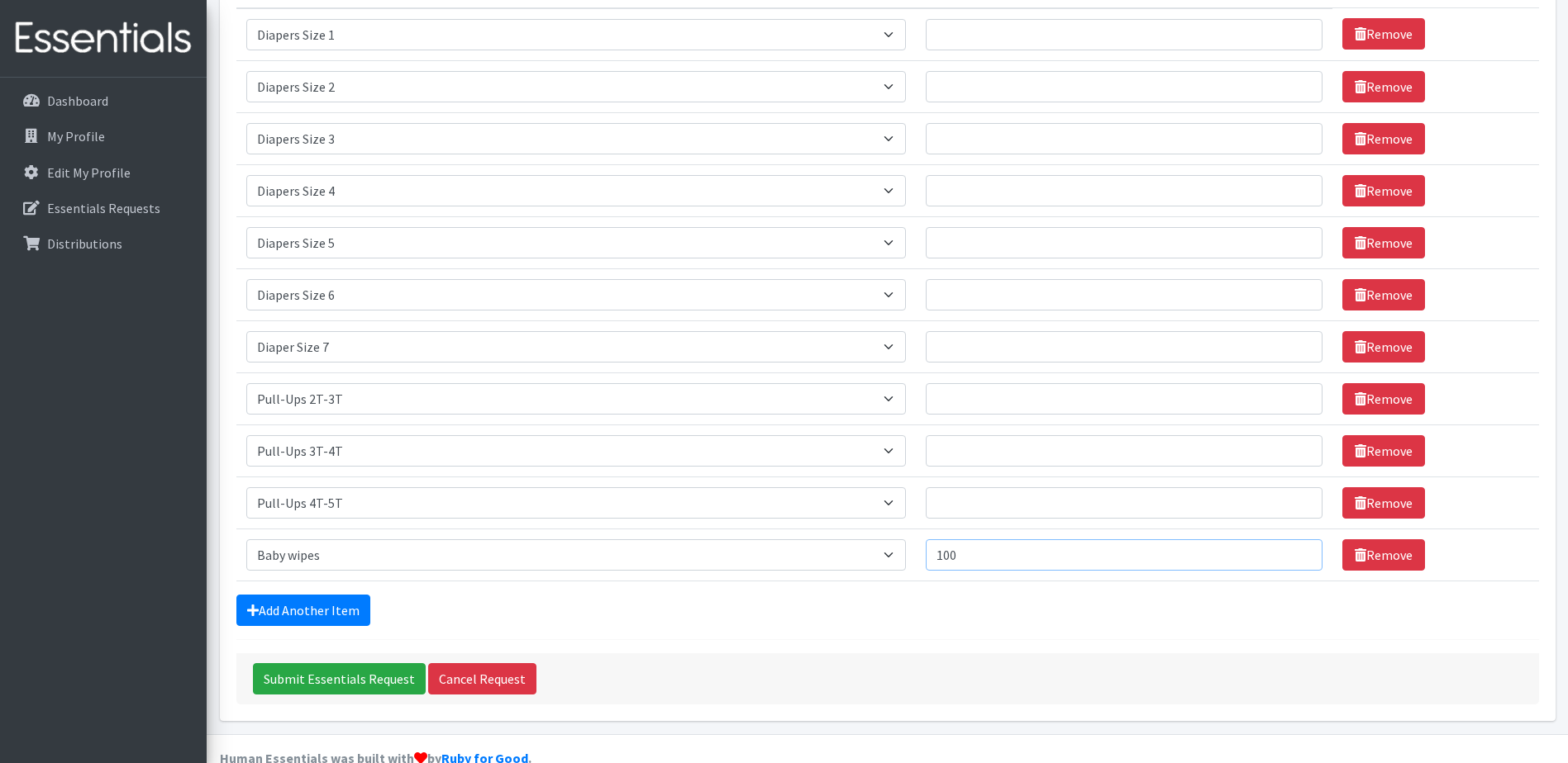
type input "100"
click at [916, 632] on form "Comments: Toys, Car seat, strollers, pads, school supplies, [MEDICAL_DATA]. Ite…" at bounding box center [888, 291] width 1303 height 829
drag, startPoint x: 1010, startPoint y: 553, endPoint x: 944, endPoint y: 560, distance: 66.4
click at [944, 560] on input "100" at bounding box center [1124, 555] width 398 height 31
click at [972, 628] on form "Comments: Toys, Car seat, strollers, pads, school supplies, [MEDICAL_DATA]. Ite…" at bounding box center [888, 291] width 1303 height 829
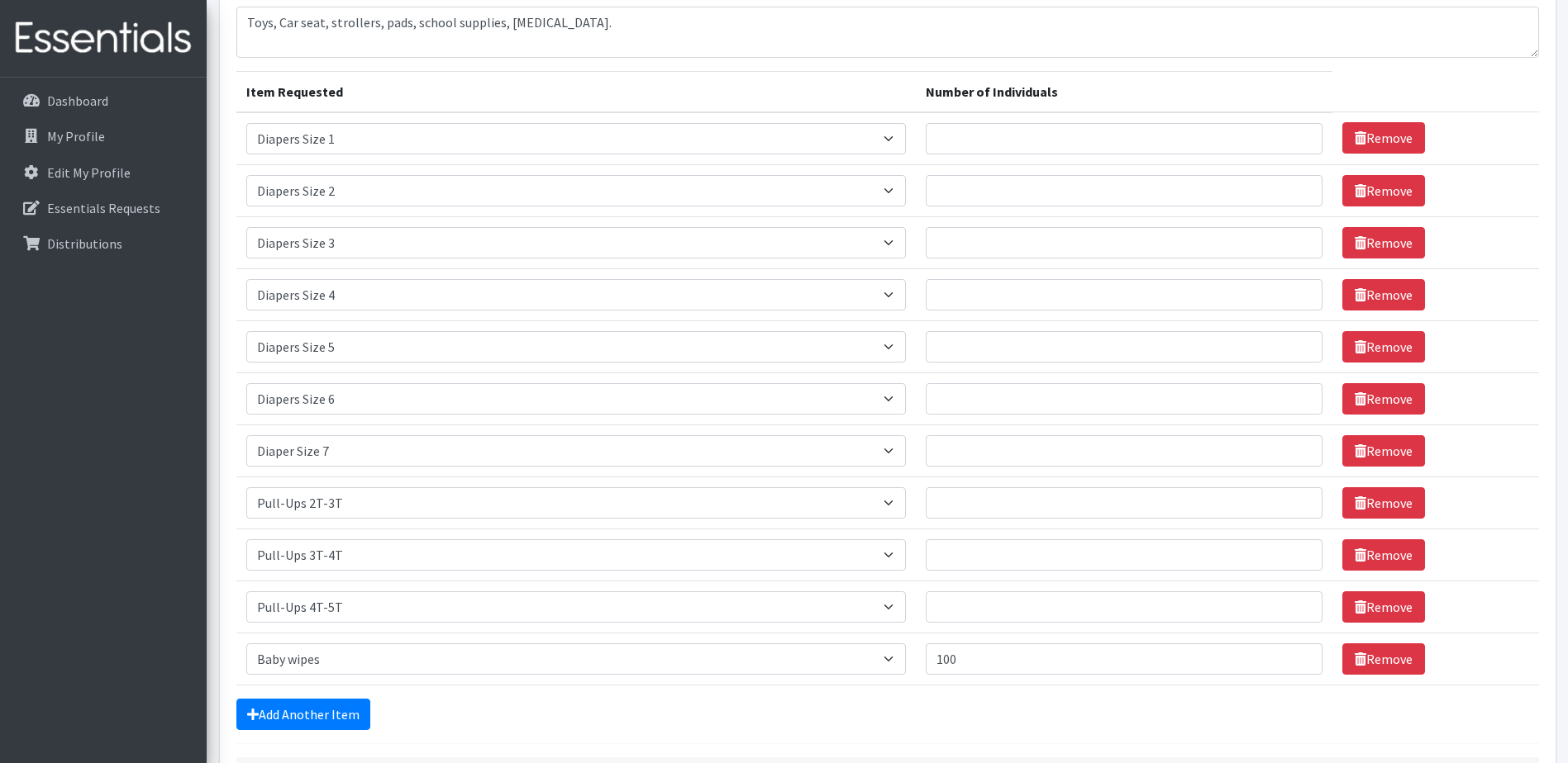
scroll to position [82, 0]
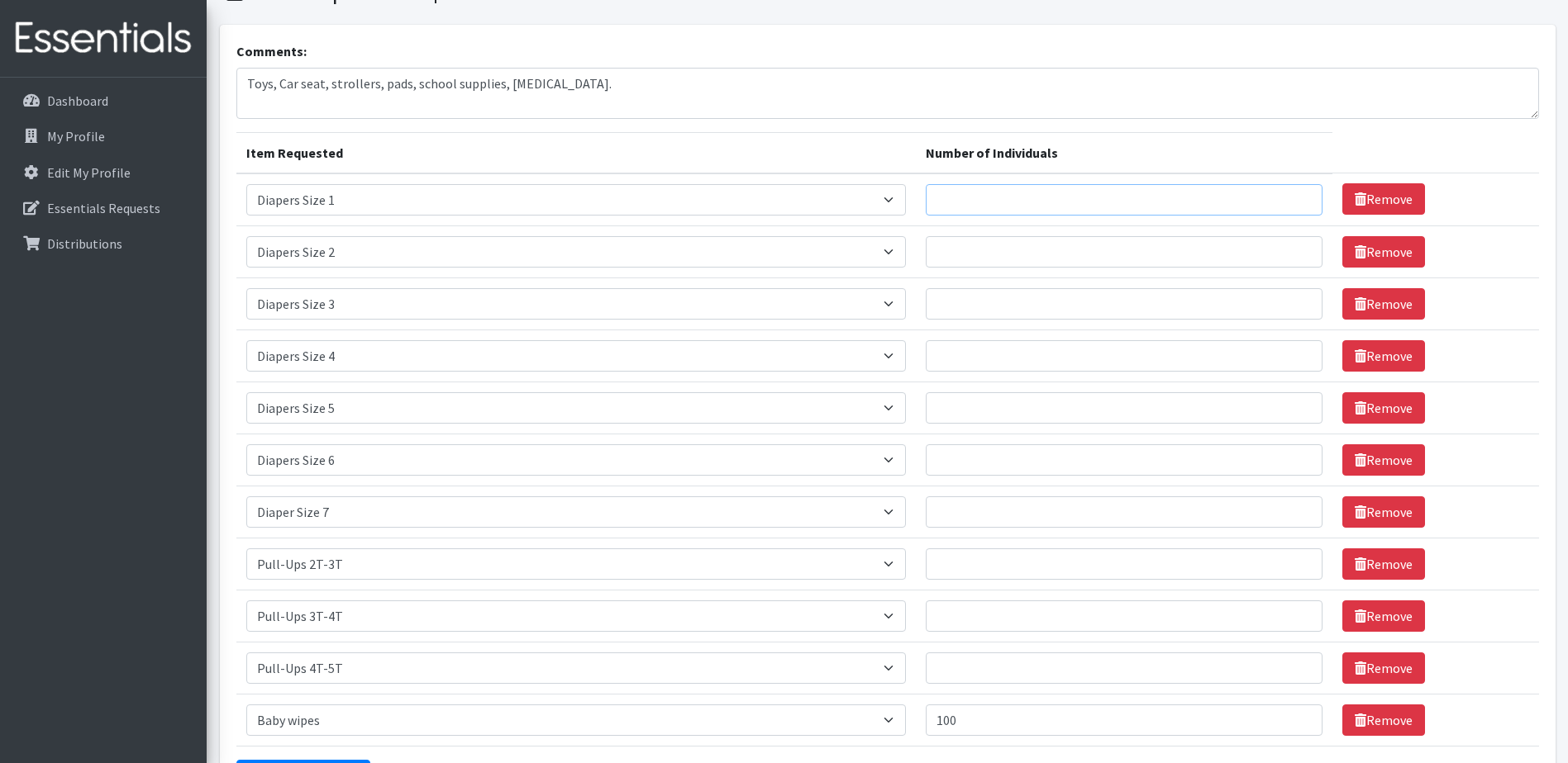
click at [1011, 202] on input "Number of Individuals" at bounding box center [1124, 200] width 398 height 31
click at [1295, 197] on input "1" at bounding box center [1124, 200] width 398 height 31
click at [1295, 197] on input "2" at bounding box center [1124, 200] width 398 height 31
click at [1295, 197] on input "3" at bounding box center [1124, 200] width 398 height 31
type input "4"
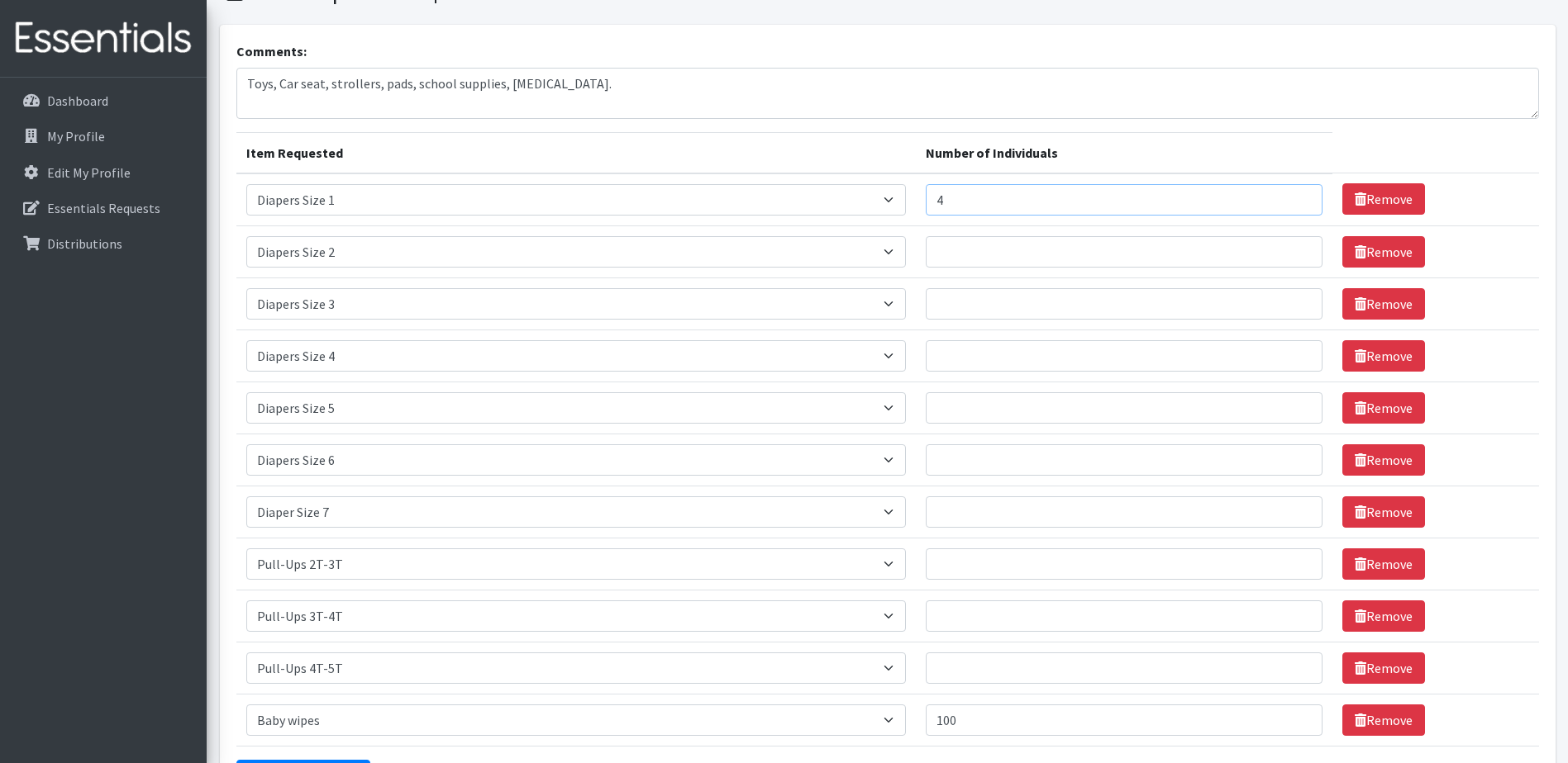
click at [1297, 194] on input "4" at bounding box center [1124, 200] width 398 height 31
click at [1301, 353] on input "1" at bounding box center [1124, 356] width 398 height 31
click at [1301, 353] on input "2" at bounding box center [1124, 356] width 398 height 31
click at [1301, 353] on input "3" at bounding box center [1124, 356] width 398 height 31
type input "4"
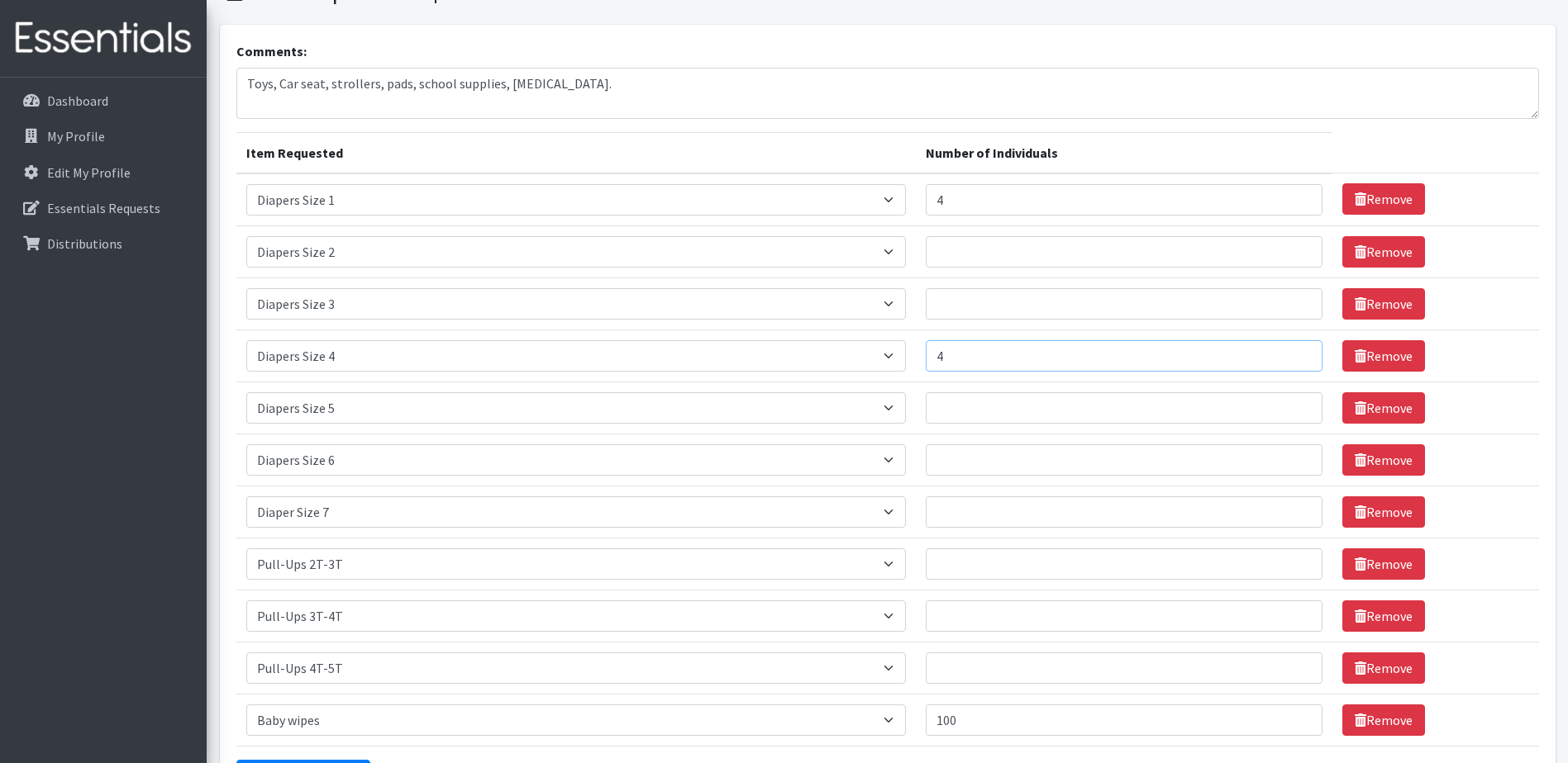
click at [1301, 353] on input "4" at bounding box center [1124, 356] width 398 height 31
click at [1299, 251] on input "1" at bounding box center [1124, 252] width 398 height 31
click at [1299, 251] on input "2" at bounding box center [1124, 252] width 398 height 31
type input "3"
click at [1300, 250] on input "3" at bounding box center [1124, 252] width 398 height 31
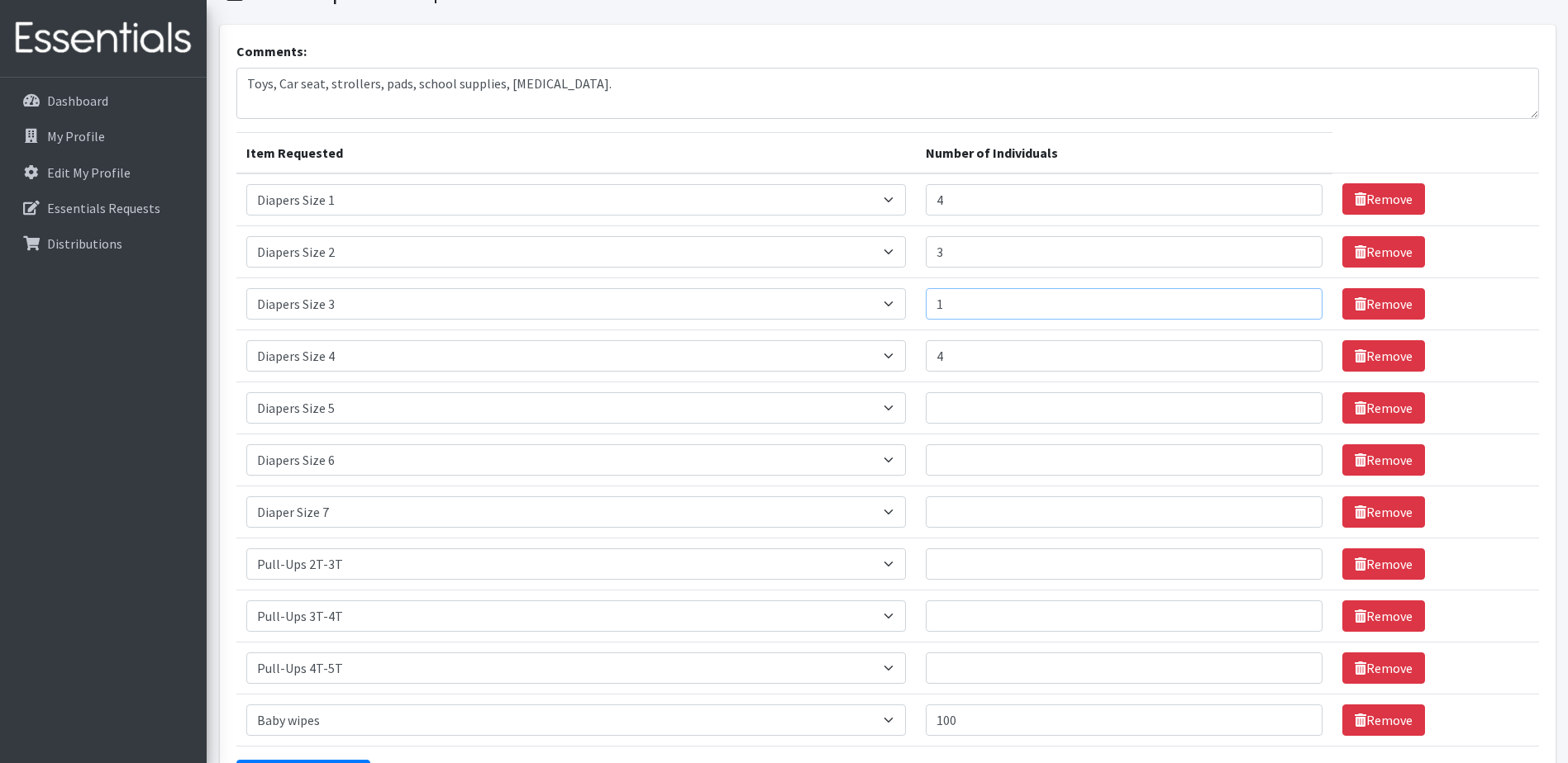
click at [1296, 302] on input "1" at bounding box center [1124, 304] width 398 height 31
click at [1296, 302] on input "2" at bounding box center [1124, 304] width 398 height 31
type input "3"
click at [1296, 302] on input "3" at bounding box center [1124, 304] width 398 height 31
click at [1299, 408] on input "1" at bounding box center [1124, 409] width 398 height 31
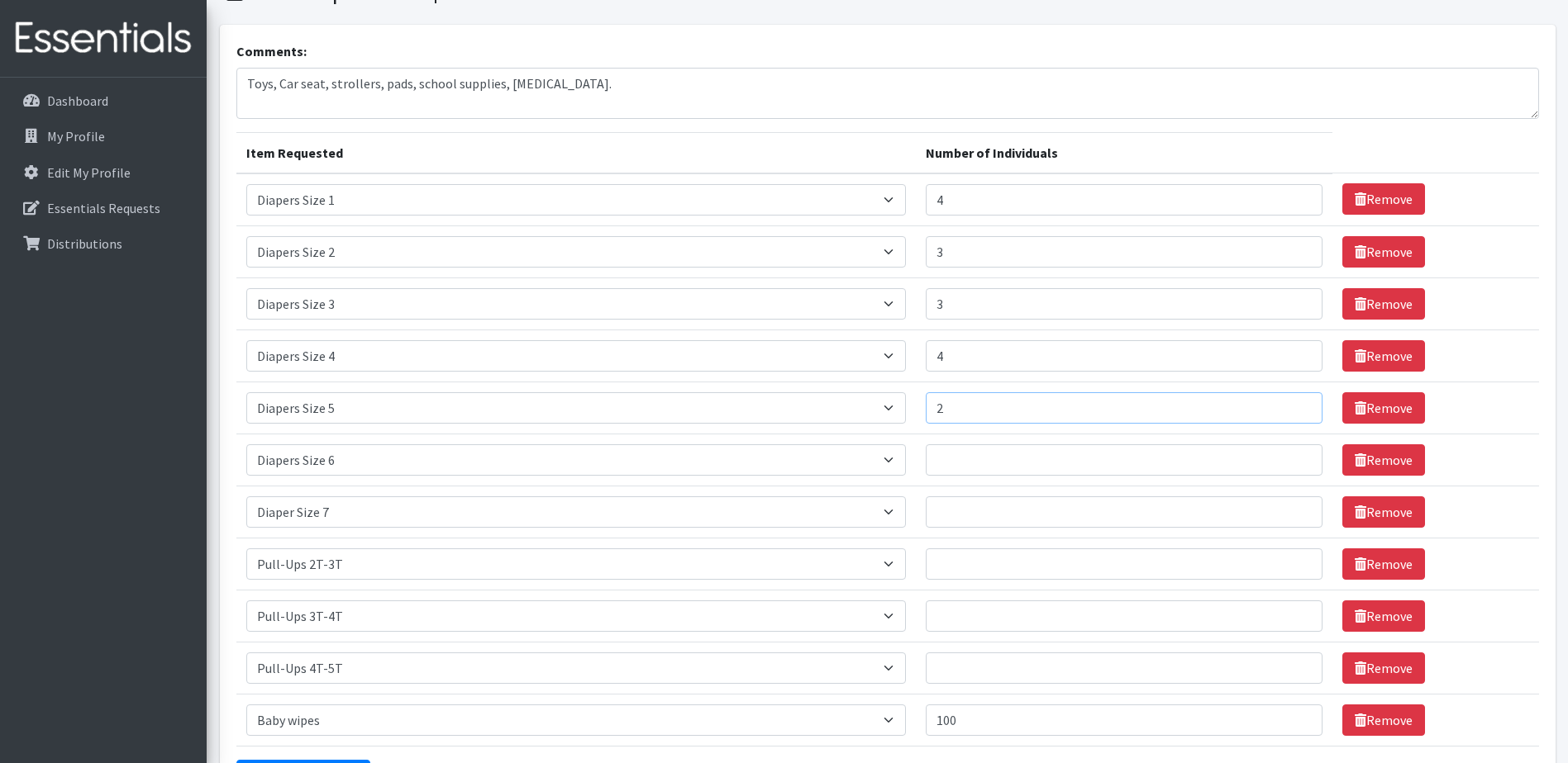
click at [1298, 408] on input "2" at bounding box center [1124, 409] width 398 height 31
type input "3"
click at [1298, 407] on input "3" at bounding box center [1124, 409] width 398 height 31
click at [1297, 456] on input "1" at bounding box center [1124, 461] width 398 height 31
type input "2"
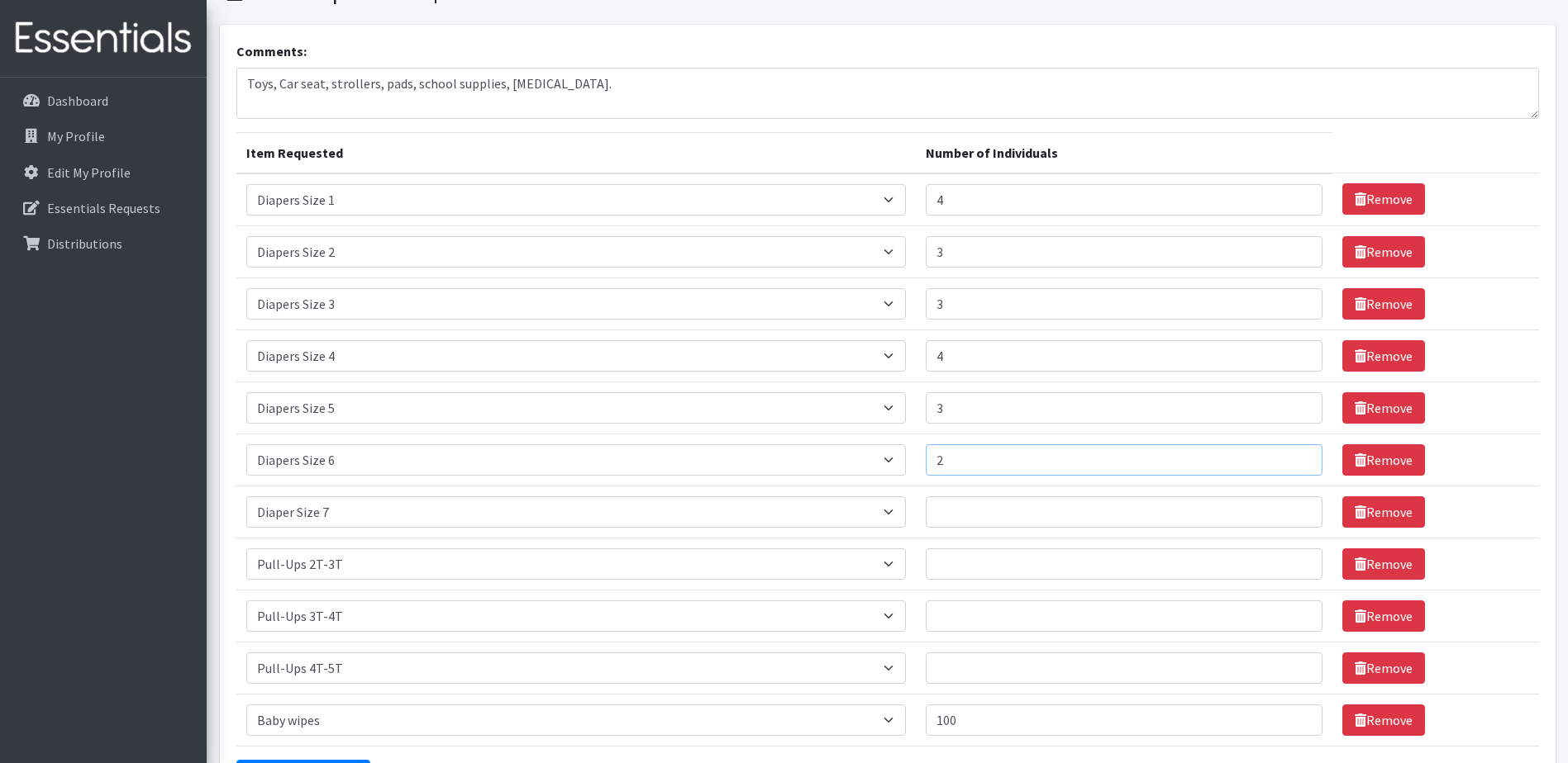
click at [1297, 456] on input "2" at bounding box center [1124, 461] width 398 height 31
click at [984, 506] on input "Number of Individuals" at bounding box center [1124, 513] width 398 height 31
click at [1298, 508] on input "1" at bounding box center [1124, 513] width 398 height 31
click at [1298, 508] on input "2" at bounding box center [1124, 513] width 398 height 31
click at [1298, 508] on input "3" at bounding box center [1124, 513] width 398 height 31
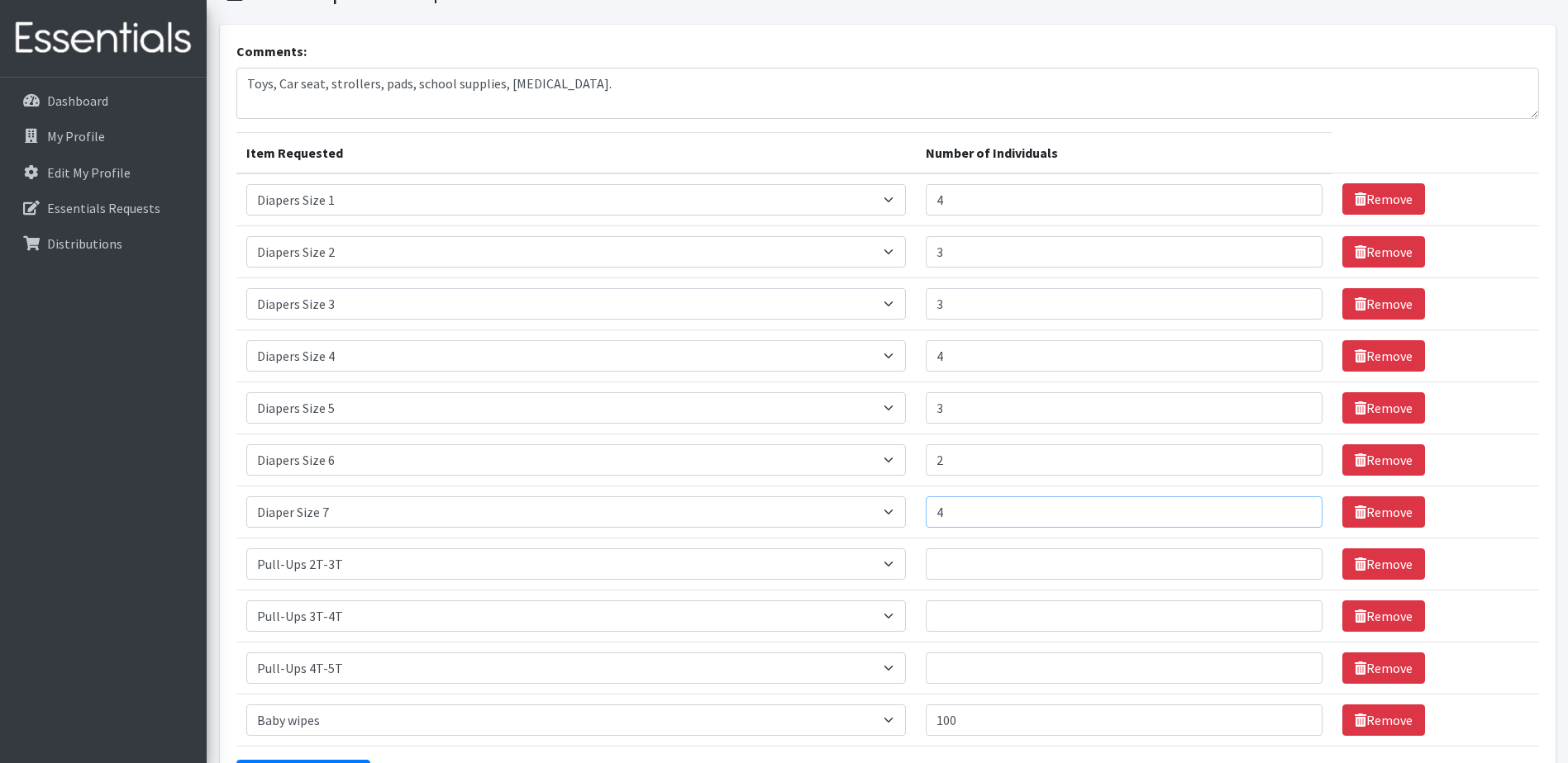
type input "4"
click at [1298, 508] on input "4" at bounding box center [1124, 513] width 398 height 31
click at [1299, 562] on input "1" at bounding box center [1124, 565] width 398 height 31
click at [1297, 562] on input "2" at bounding box center [1124, 565] width 398 height 31
click at [1295, 562] on input "3" at bounding box center [1124, 565] width 398 height 31
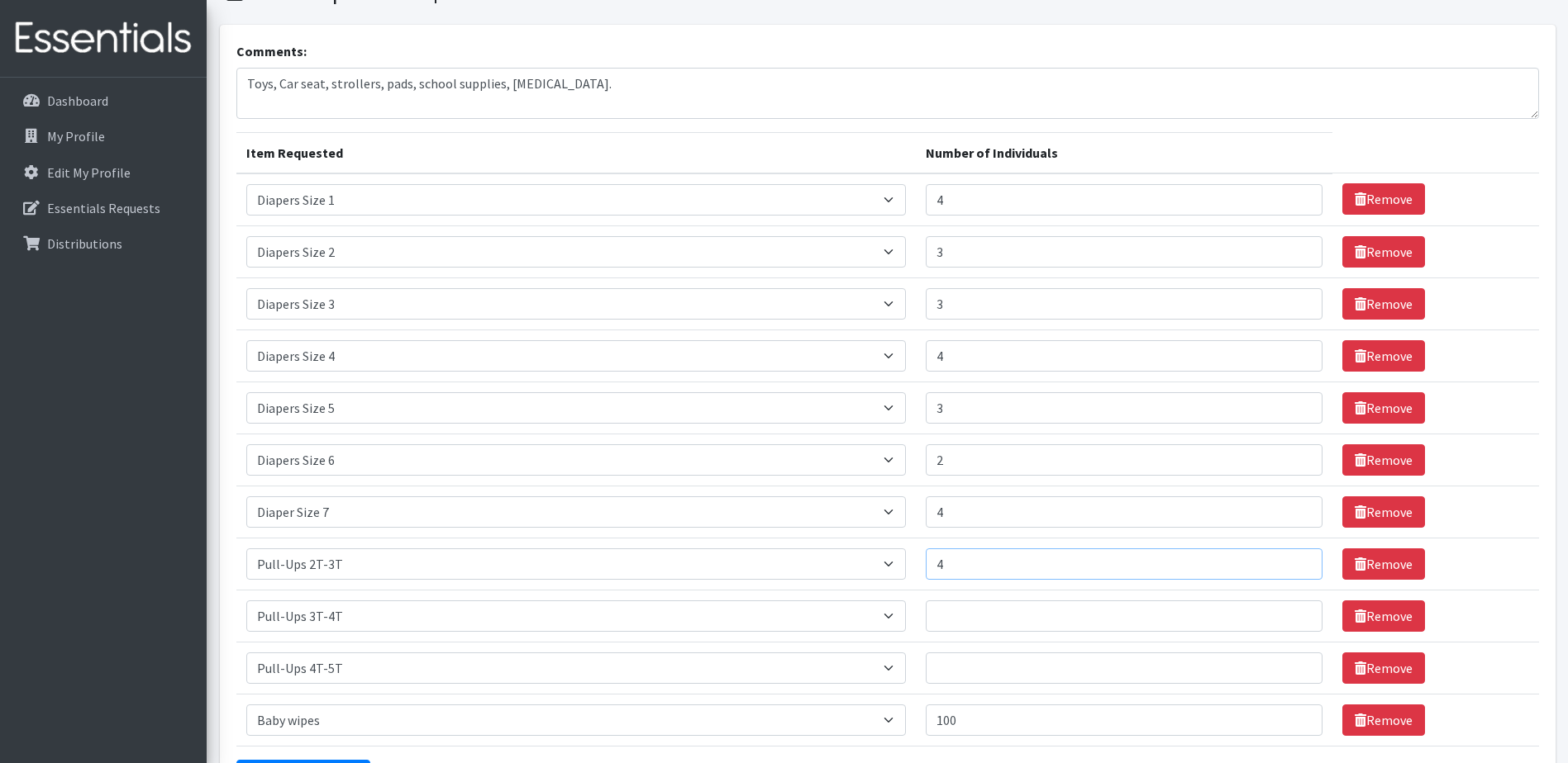
type input "4"
click at [1295, 562] on input "4" at bounding box center [1124, 565] width 398 height 31
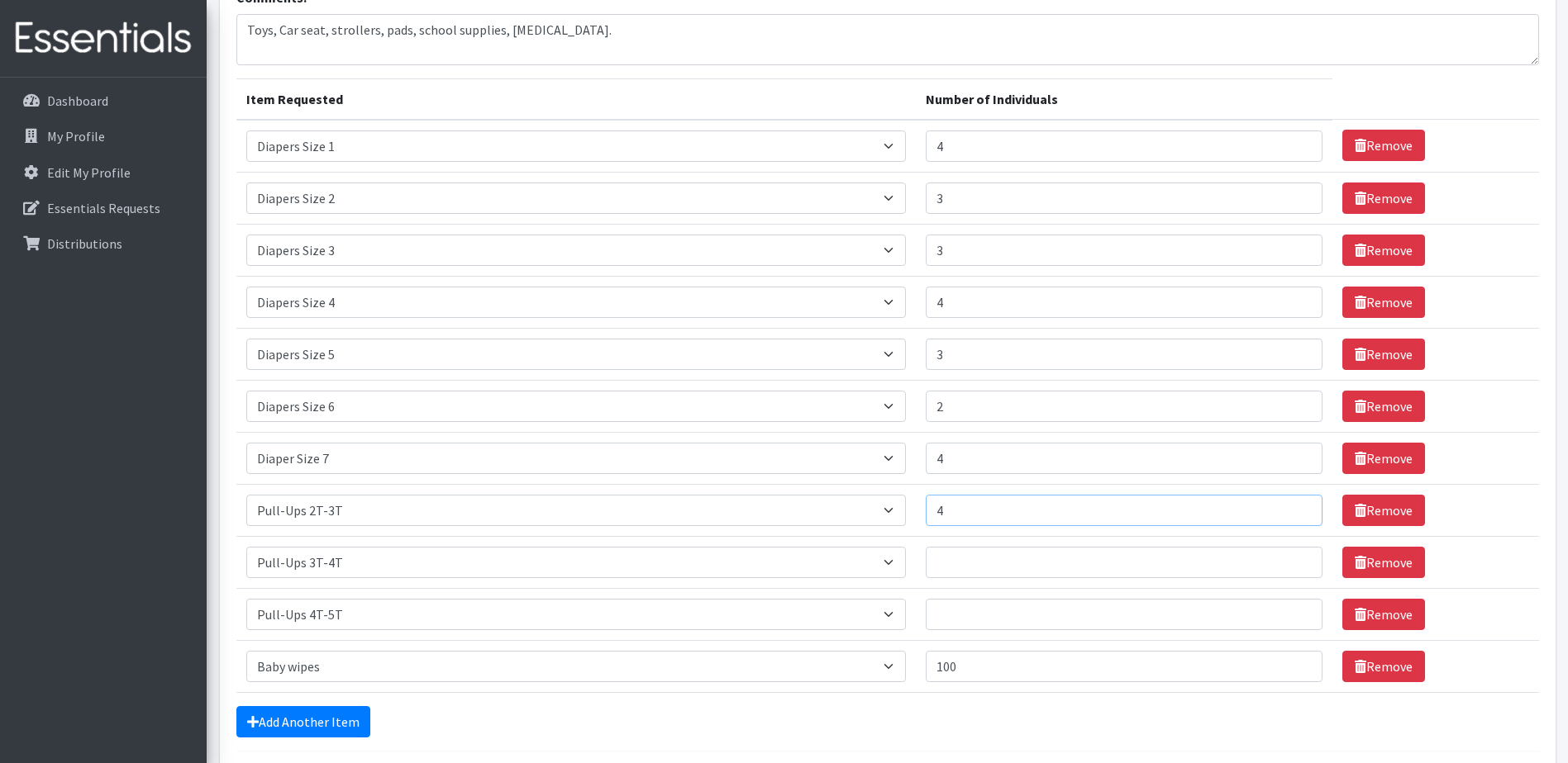
scroll to position [165, 0]
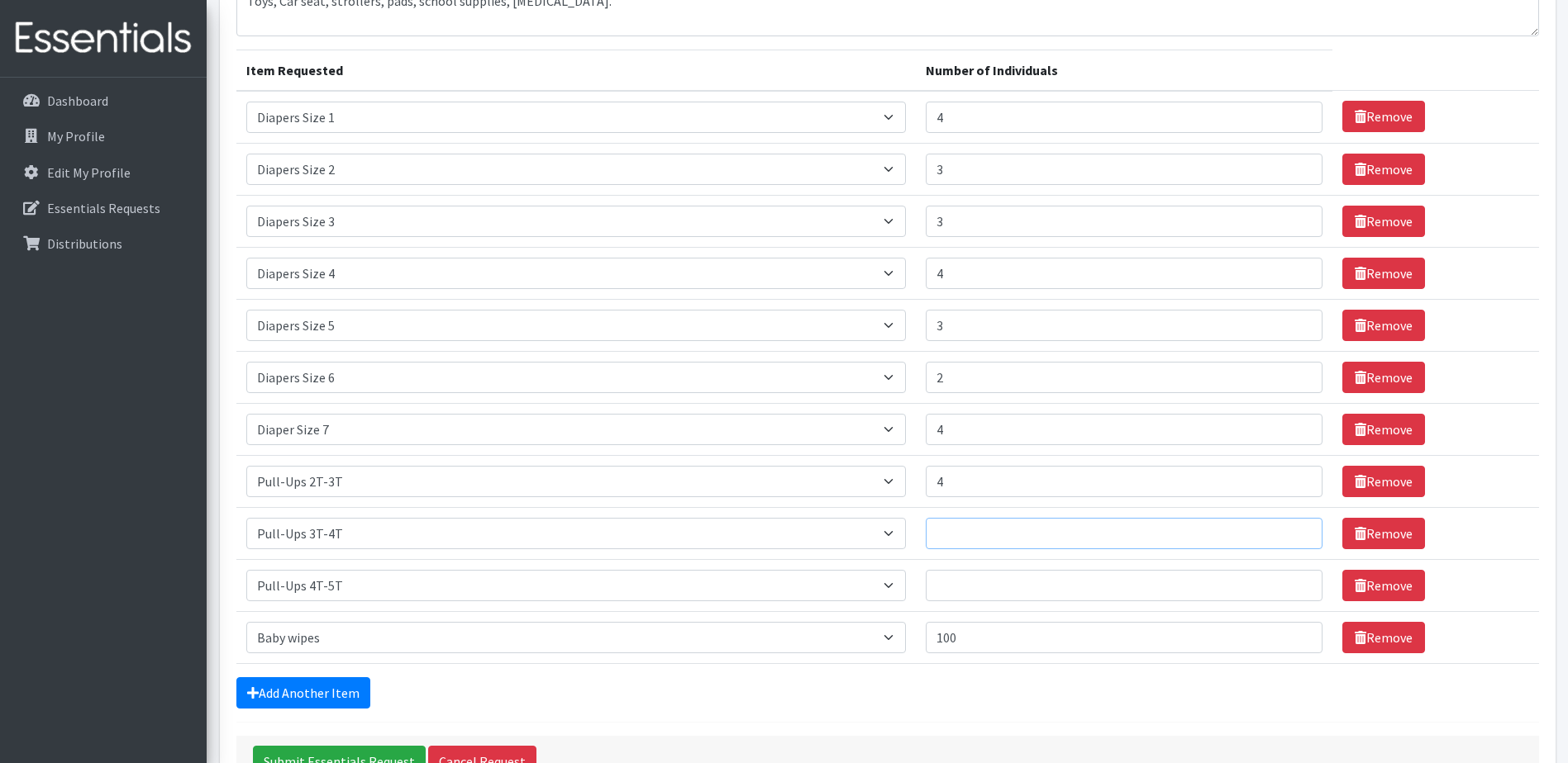
click at [1006, 534] on input "Number of Individuals" at bounding box center [1124, 534] width 398 height 31
click at [1297, 531] on input "1" at bounding box center [1124, 534] width 398 height 31
click at [1297, 531] on input "2" at bounding box center [1124, 534] width 398 height 31
type input "3"
click at [1297, 531] on input "3" at bounding box center [1124, 534] width 398 height 31
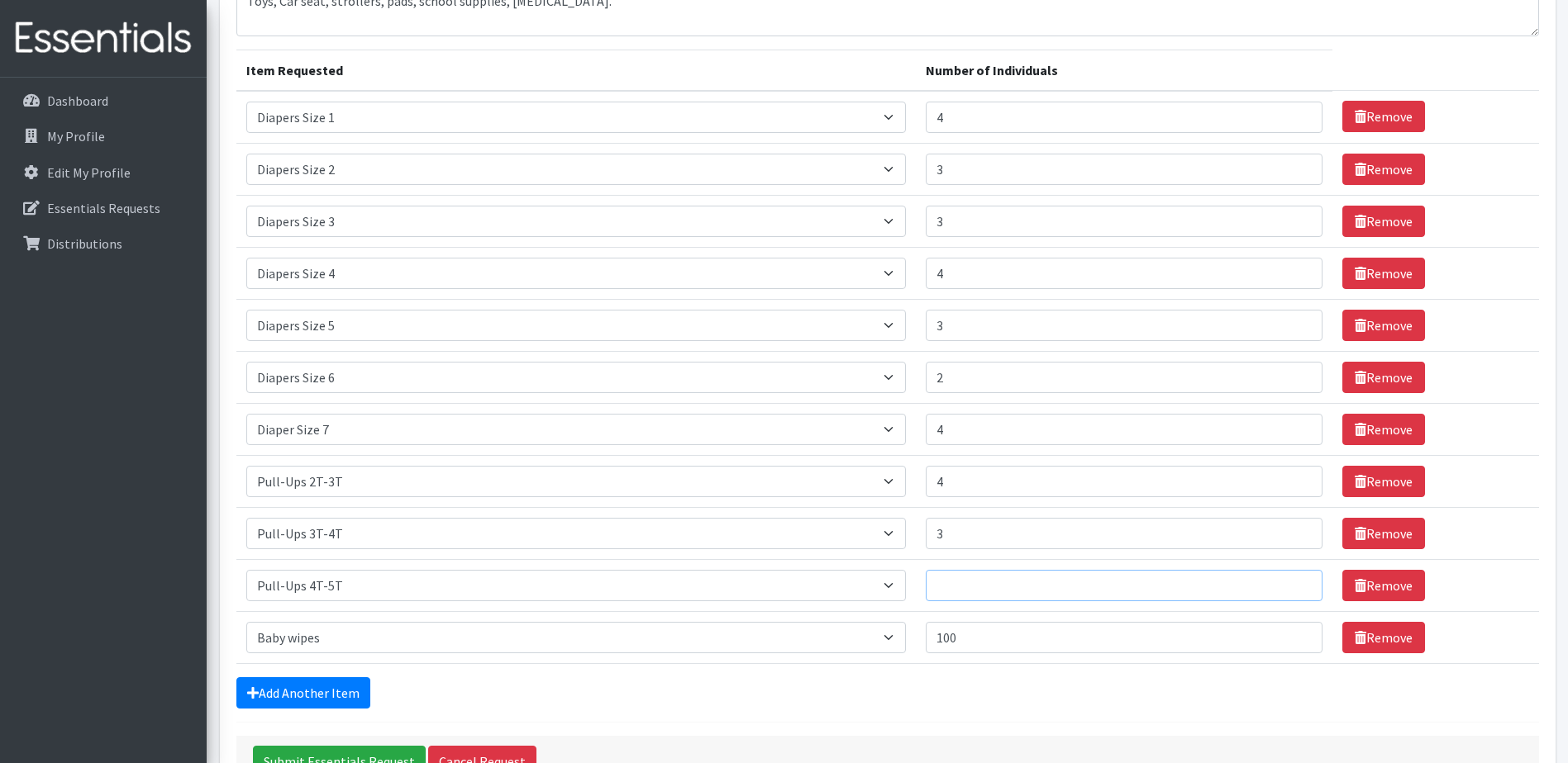
click at [1041, 586] on input "Number of Individuals" at bounding box center [1124, 586] width 398 height 31
click at [1299, 584] on input "1" at bounding box center [1124, 586] width 398 height 31
click at [1299, 584] on input "2" at bounding box center [1124, 586] width 398 height 31
type input "3"
click at [1299, 584] on input "3" at bounding box center [1124, 586] width 398 height 31
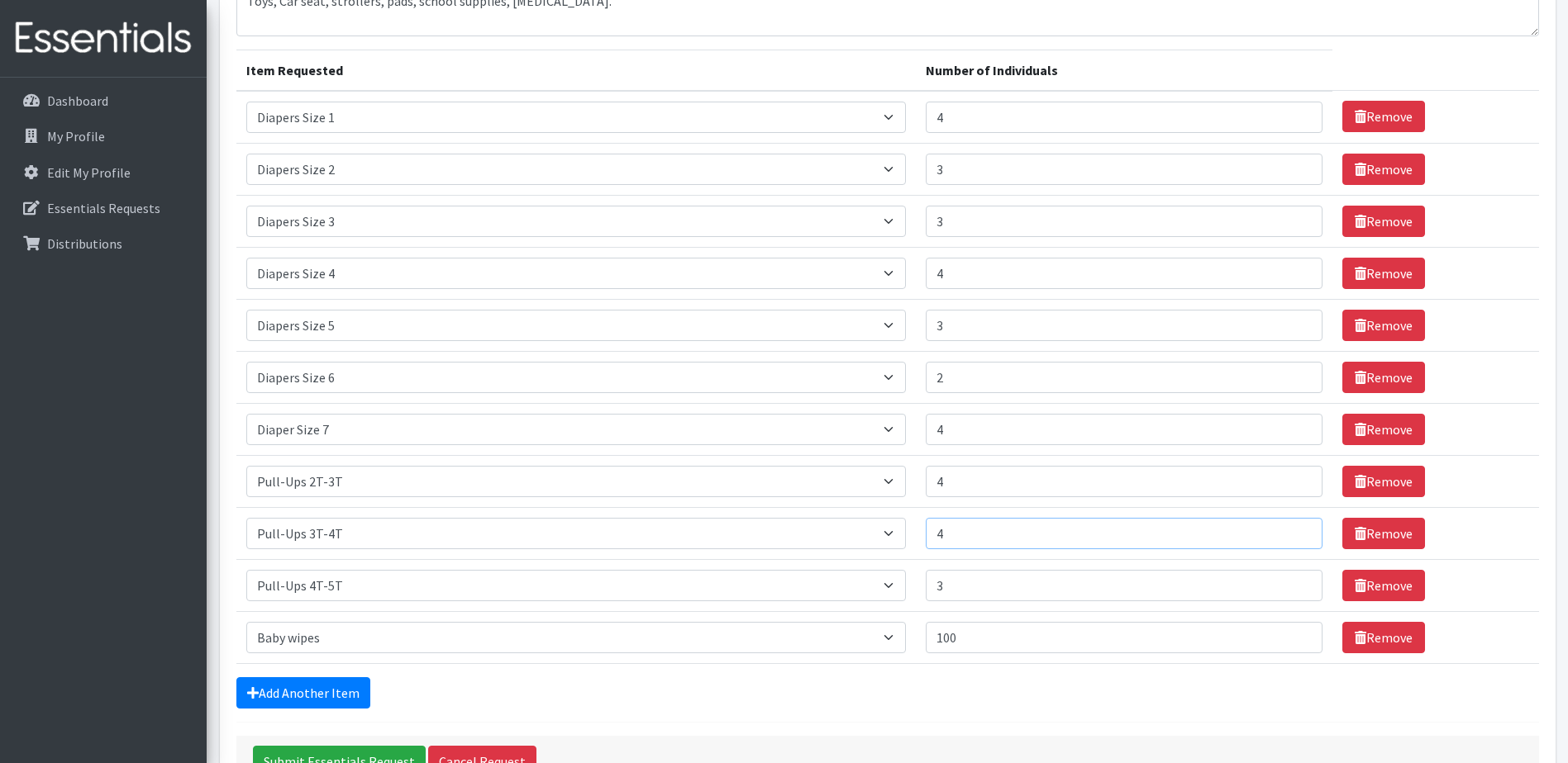
type input "4"
click at [1297, 527] on input "4" at bounding box center [1124, 534] width 398 height 31
click at [1295, 267] on input "5" at bounding box center [1124, 274] width 398 height 31
click at [1298, 280] on input "4" at bounding box center [1124, 274] width 398 height 31
type input "5"
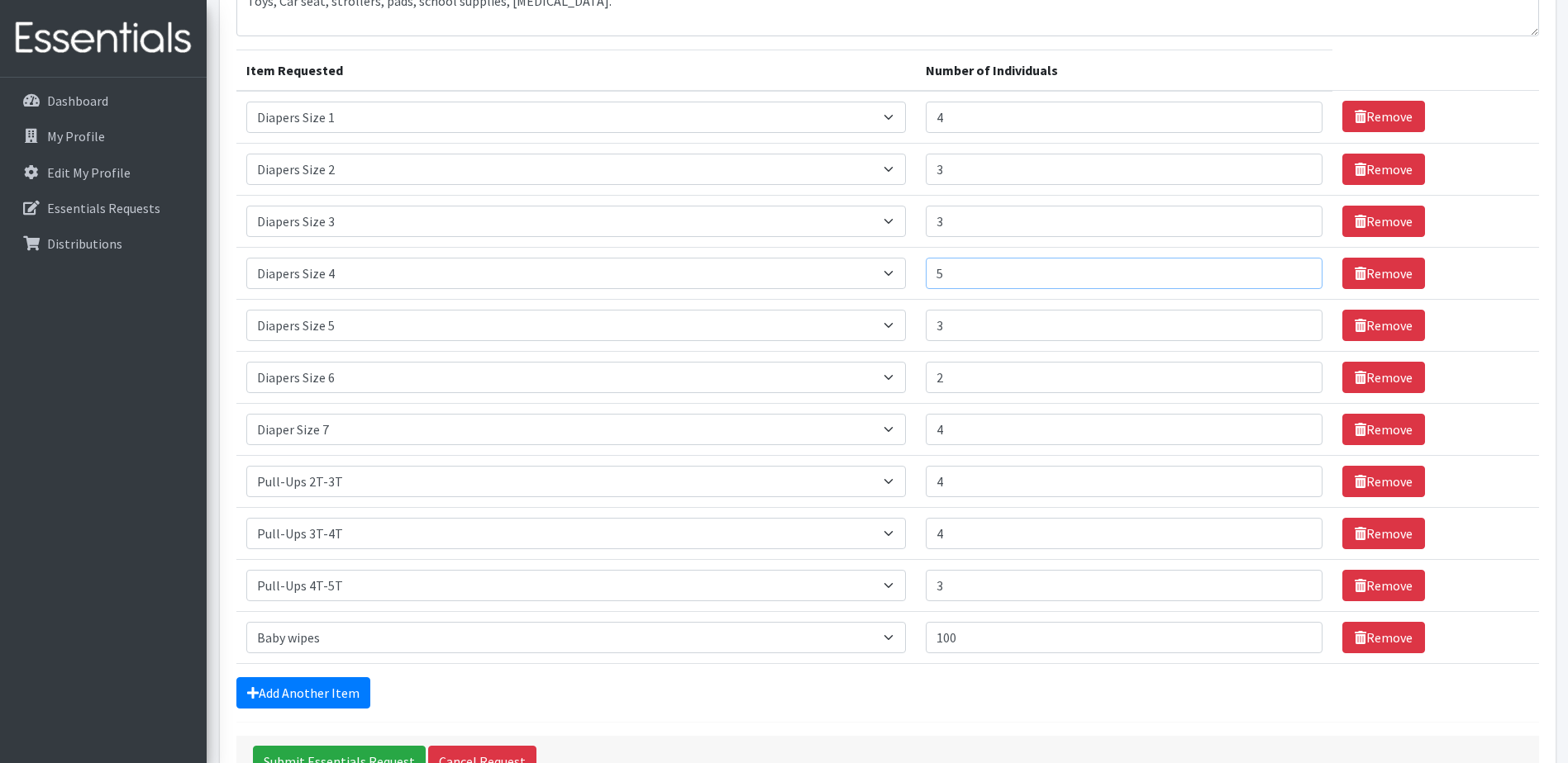
click at [1299, 266] on input "5" at bounding box center [1124, 274] width 398 height 31
